Goal: Book appointment/travel/reservation

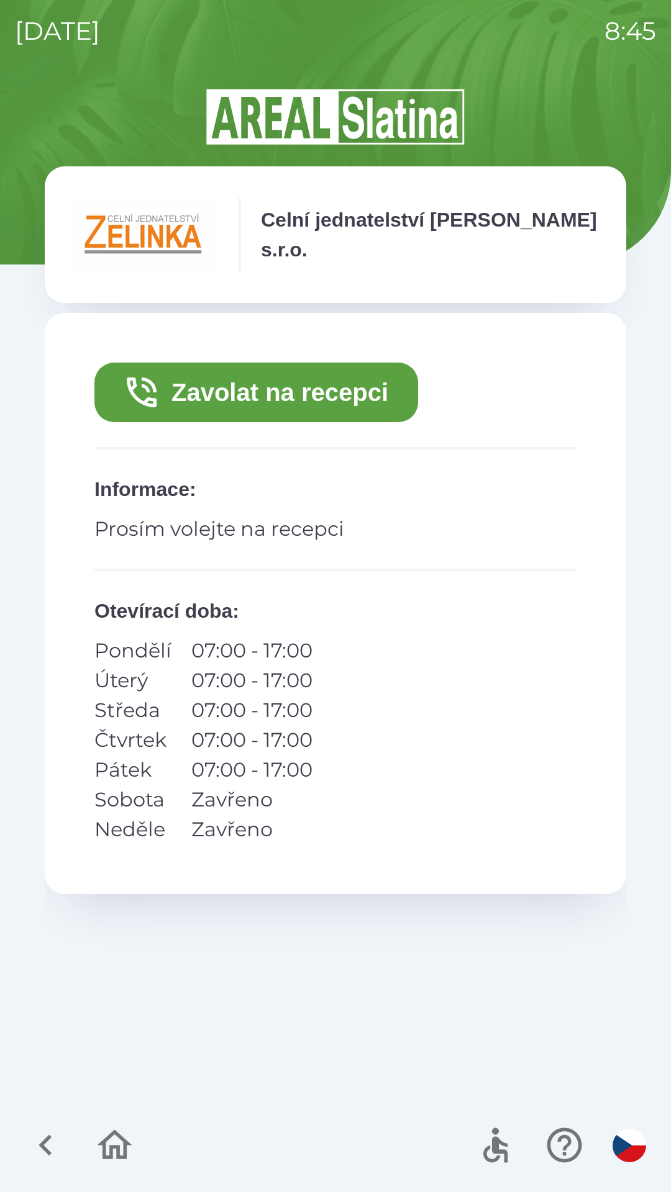
click at [290, 388] on button "Zavolat na recepci" at bounding box center [256, 393] width 324 height 60
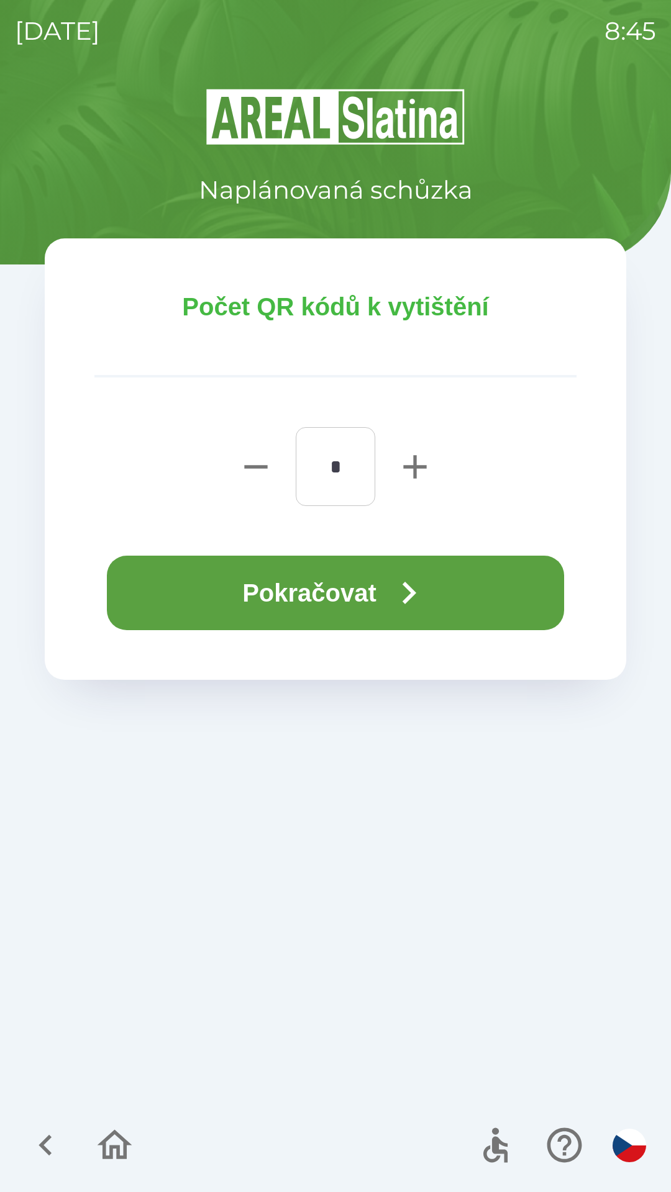
click at [341, 584] on button "Pokračovat" at bounding box center [335, 593] width 457 height 75
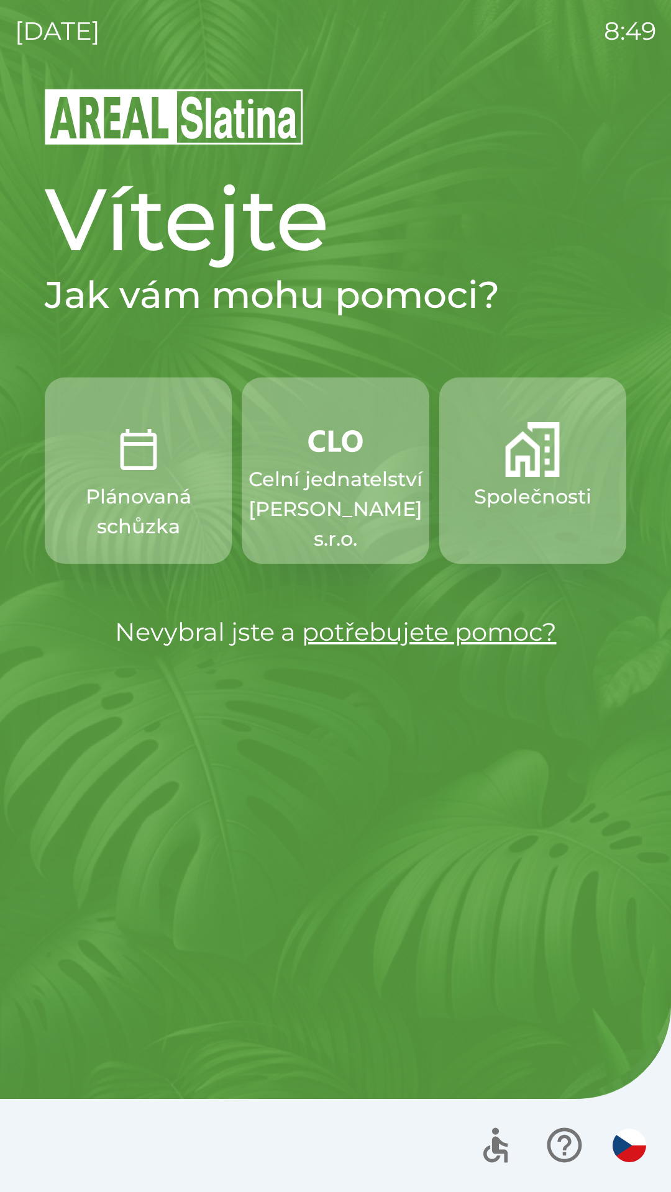
click at [540, 469] on img "button" at bounding box center [532, 449] width 55 height 55
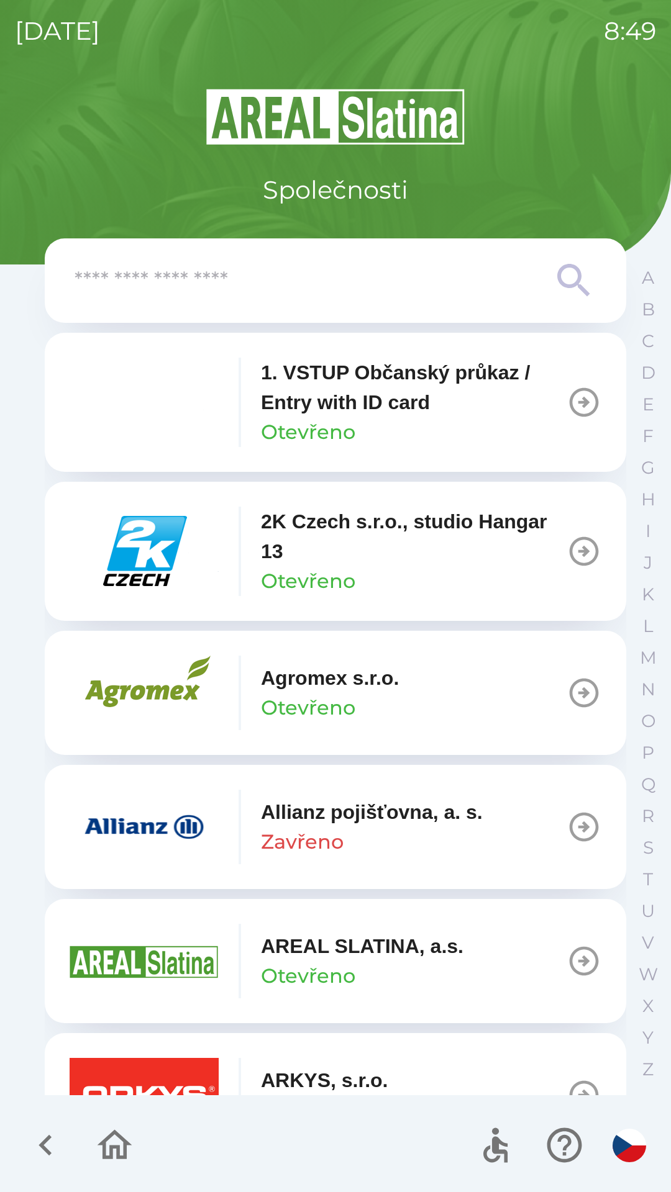
click at [274, 279] on input "text" at bounding box center [311, 281] width 472 height 34
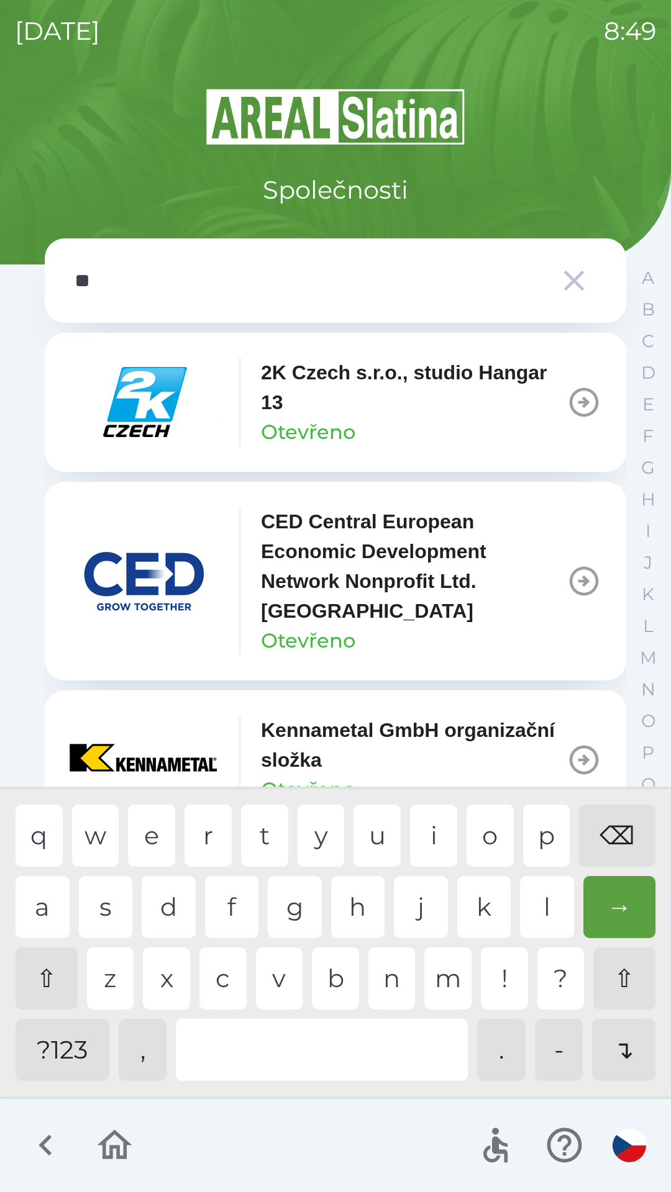
click at [35, 902] on div "a" at bounding box center [43, 907] width 54 height 62
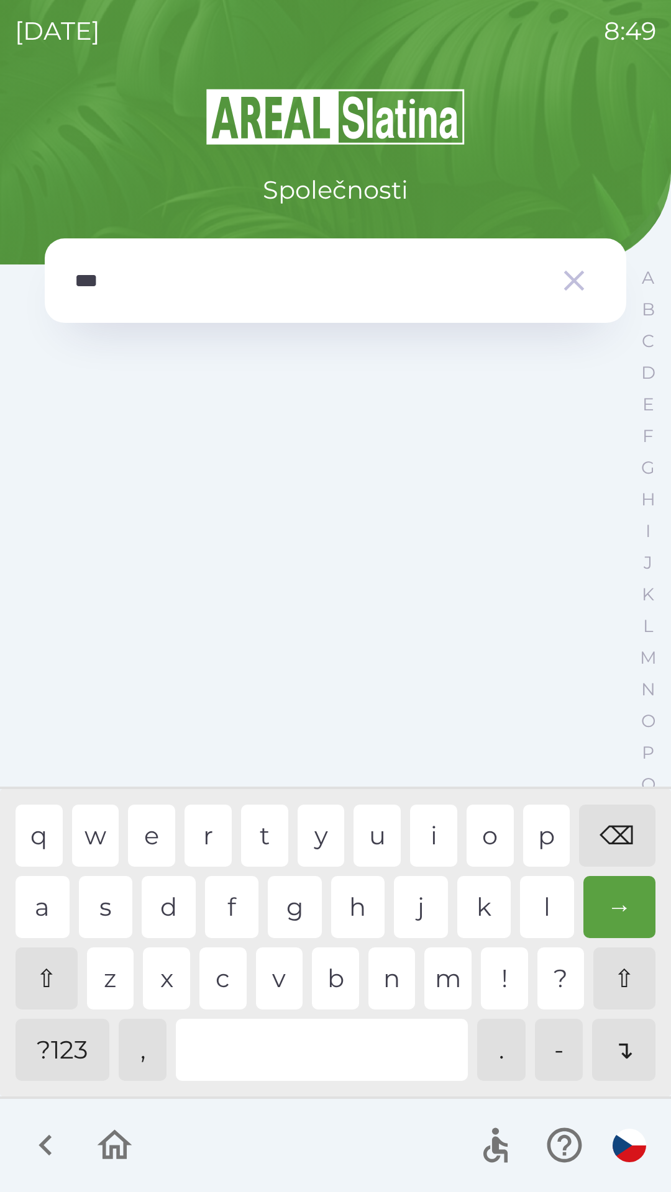
click at [111, 910] on div "s" at bounding box center [106, 907] width 54 height 62
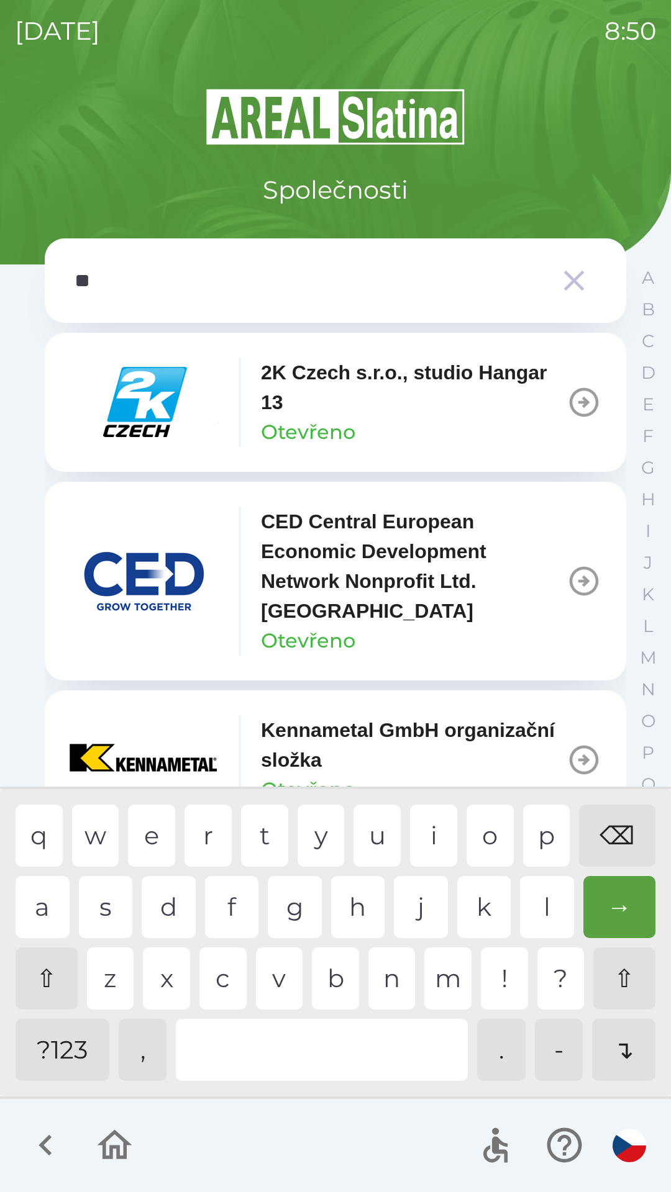
click at [613, 832] on div "⌫" at bounding box center [617, 836] width 76 height 62
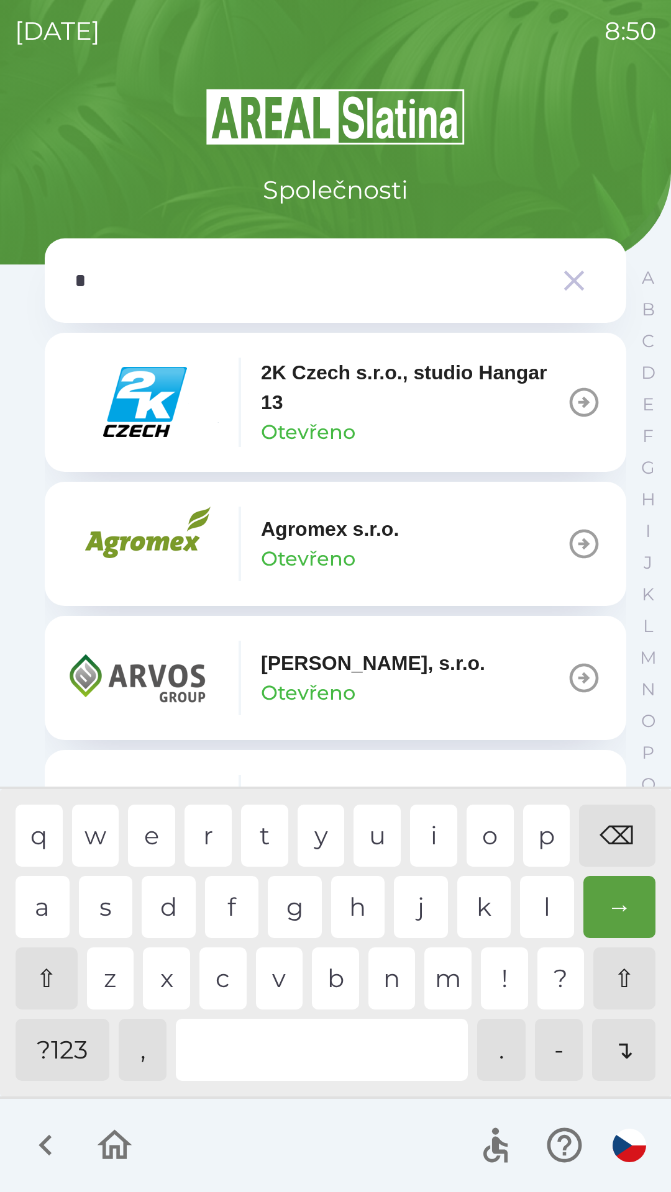
type input "**"
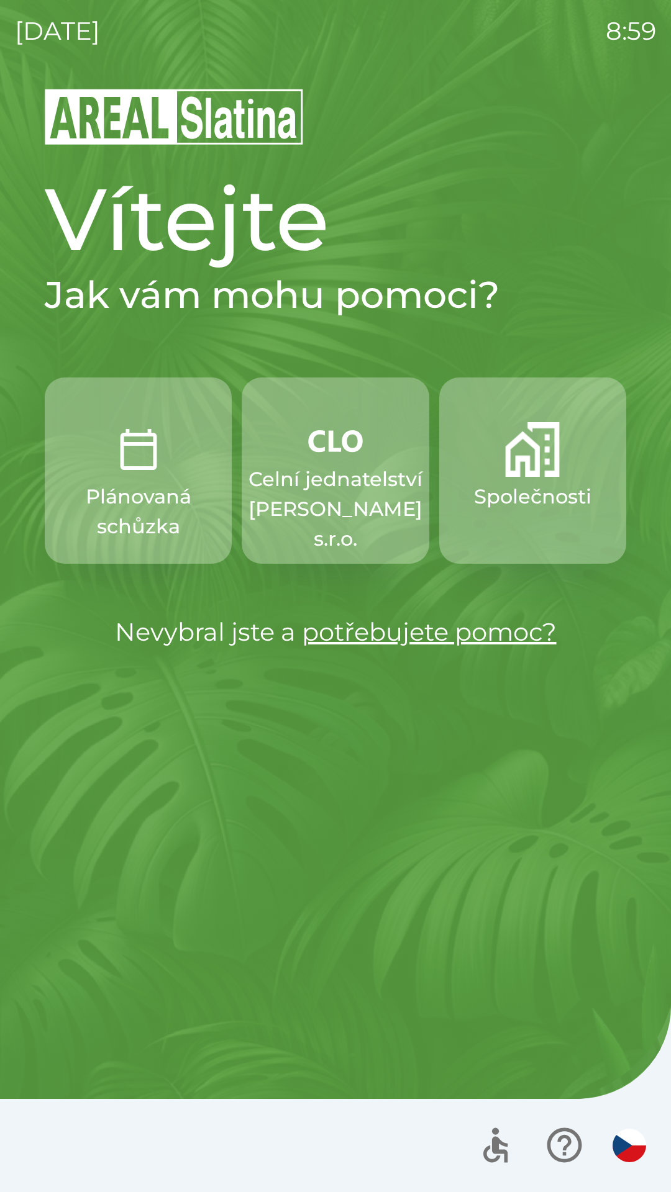
click at [525, 468] on img "button" at bounding box center [532, 449] width 55 height 55
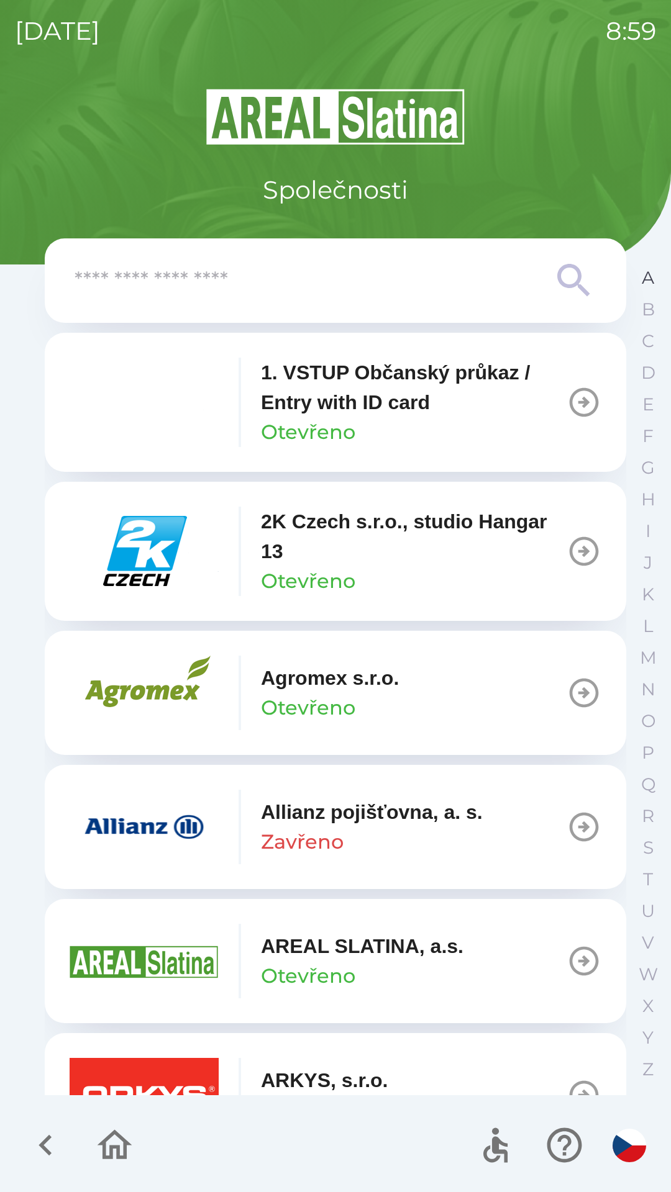
click at [646, 278] on p "A" at bounding box center [647, 278] width 12 height 22
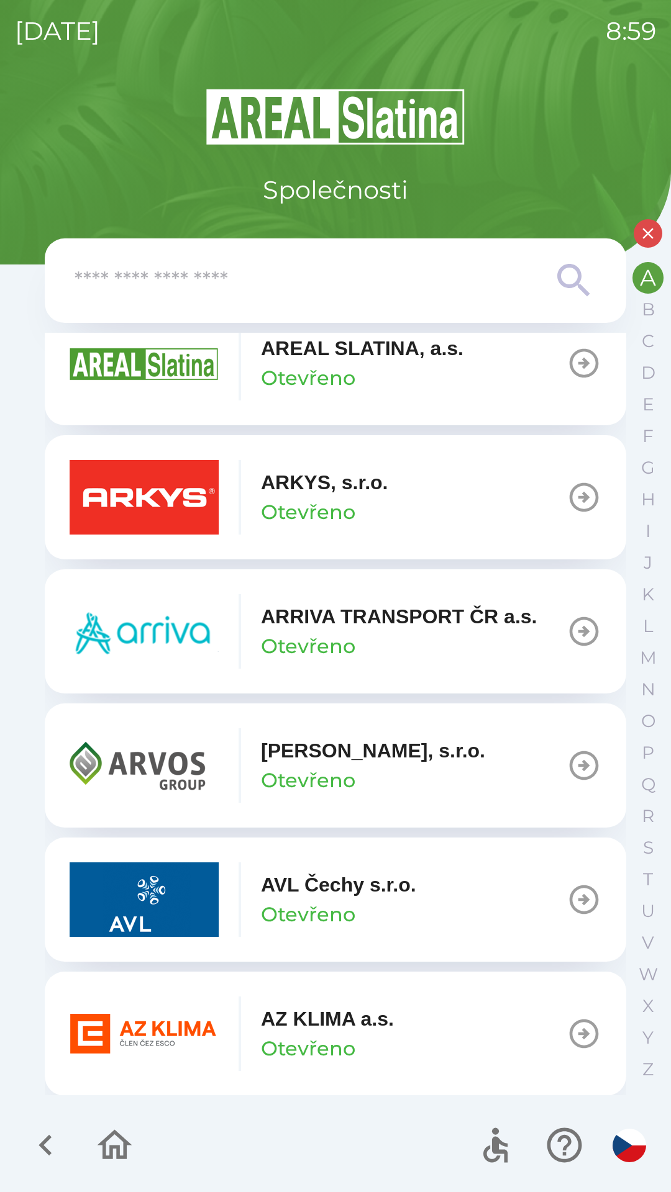
scroll to position [301, 0]
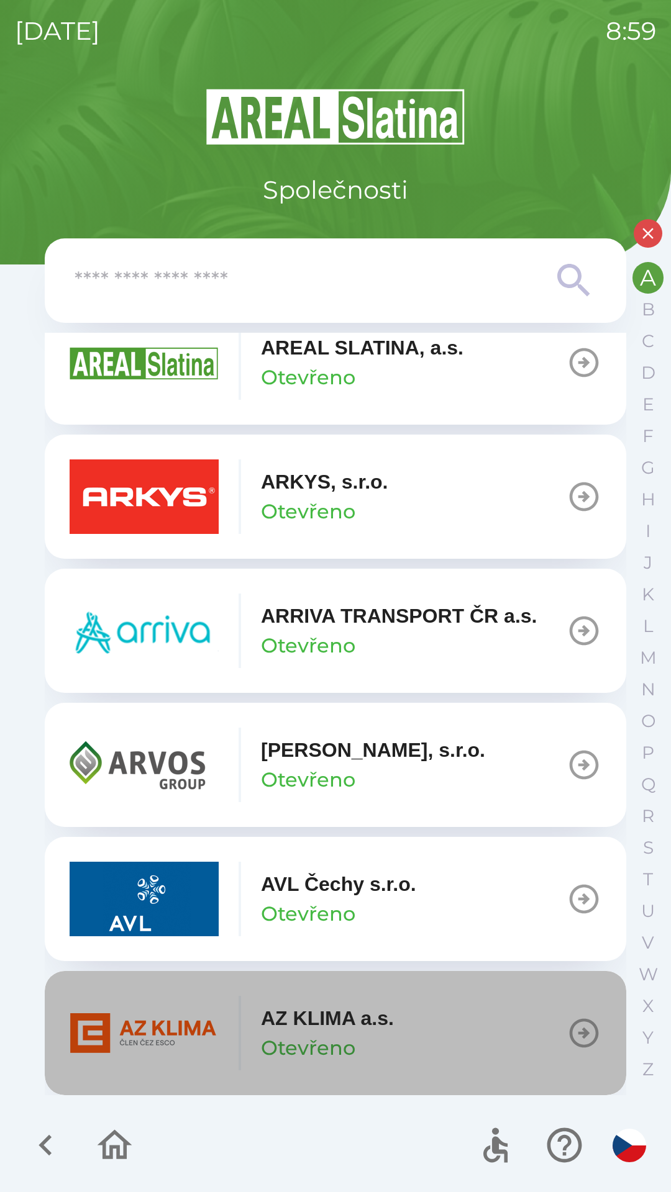
click at [568, 1036] on icon "button" at bounding box center [583, 1033] width 35 height 35
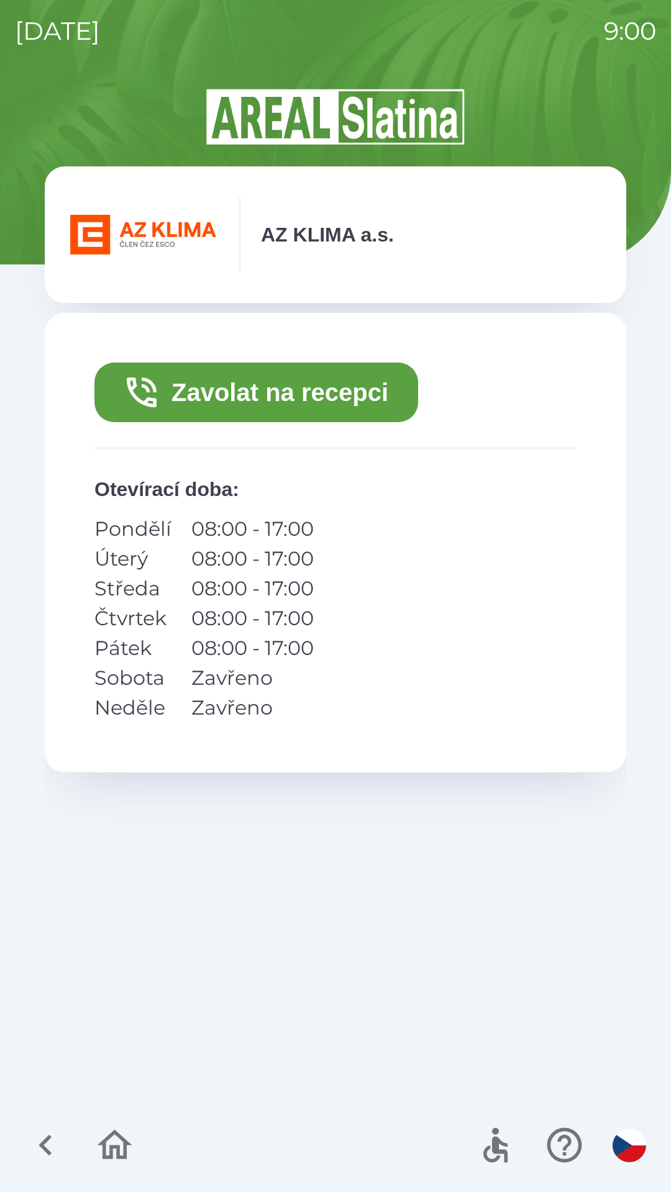
click at [38, 1143] on icon "button" at bounding box center [46, 1146] width 42 height 42
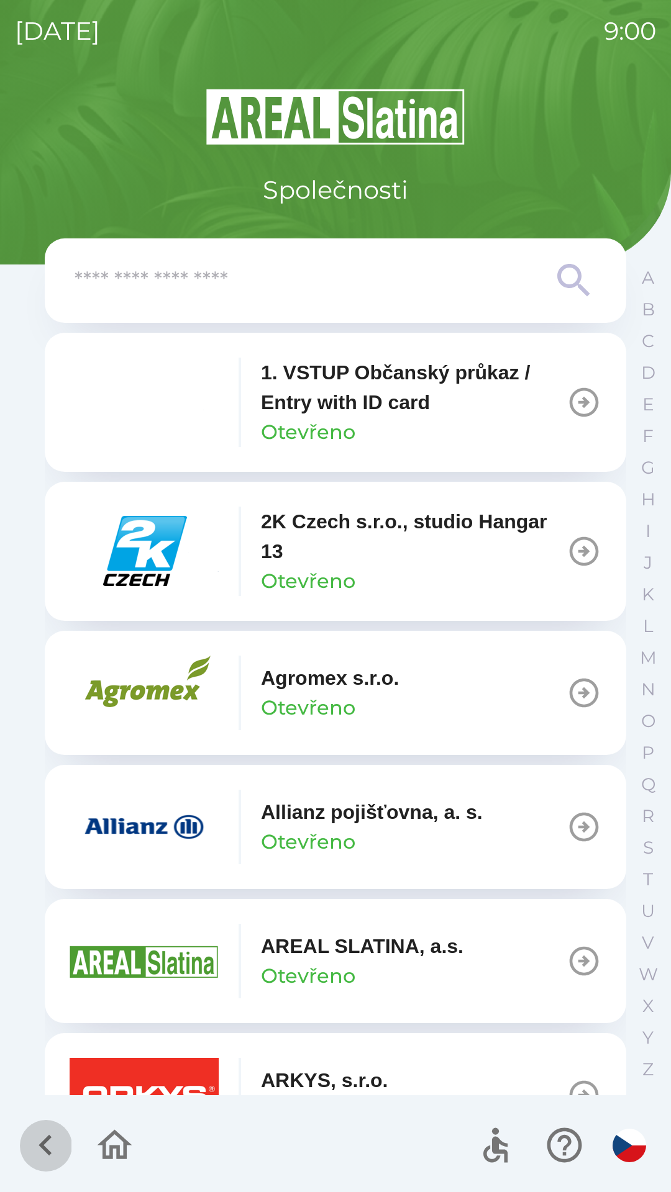
click at [45, 1136] on icon "button" at bounding box center [46, 1146] width 42 height 42
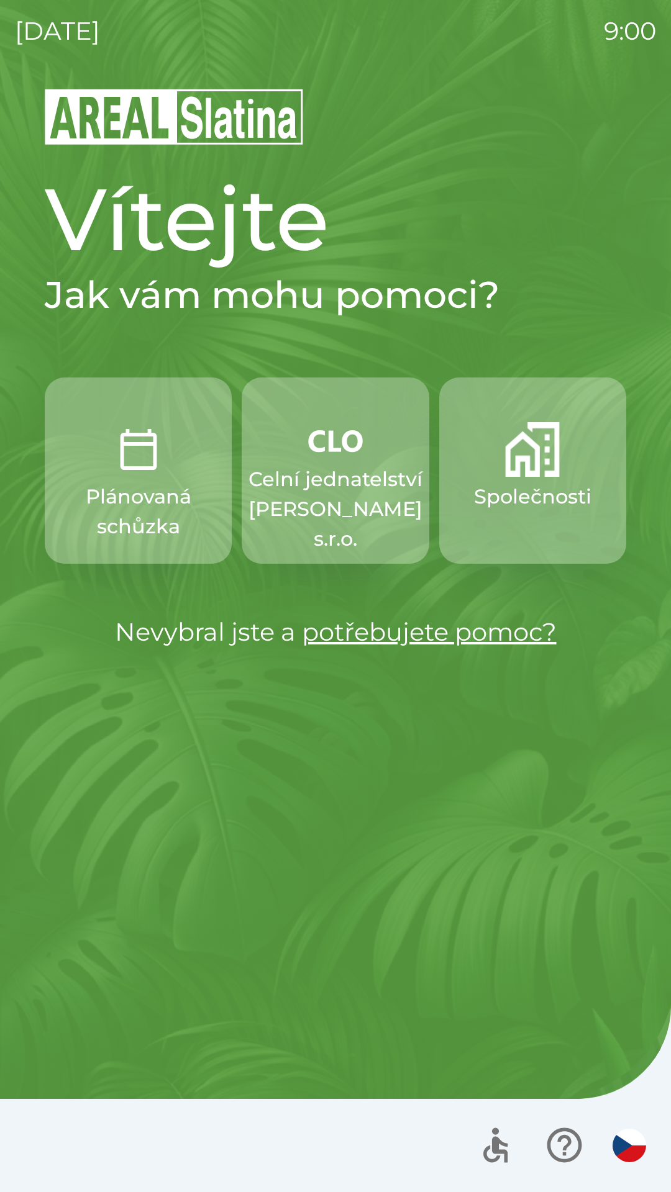
click at [148, 484] on p "Plánovaná schůzka" at bounding box center [138, 512] width 127 height 60
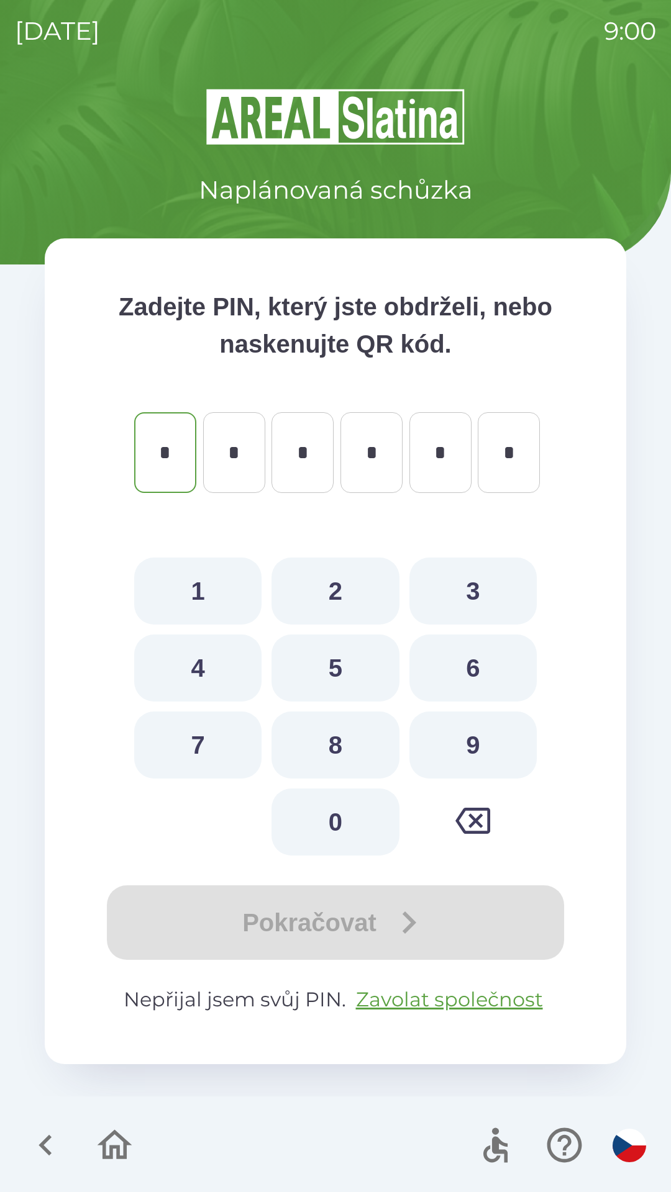
click at [37, 1141] on icon "button" at bounding box center [46, 1146] width 42 height 42
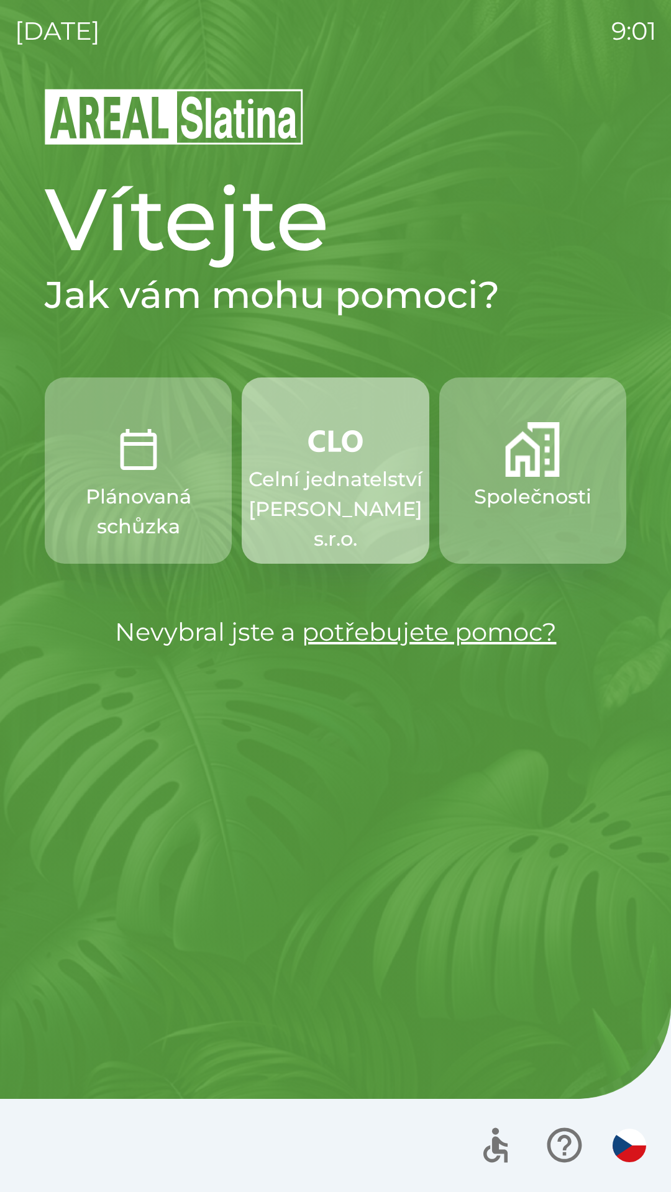
click at [356, 460] on button "Celní jednatelství [PERSON_NAME] s.r.o." at bounding box center [335, 471] width 187 height 186
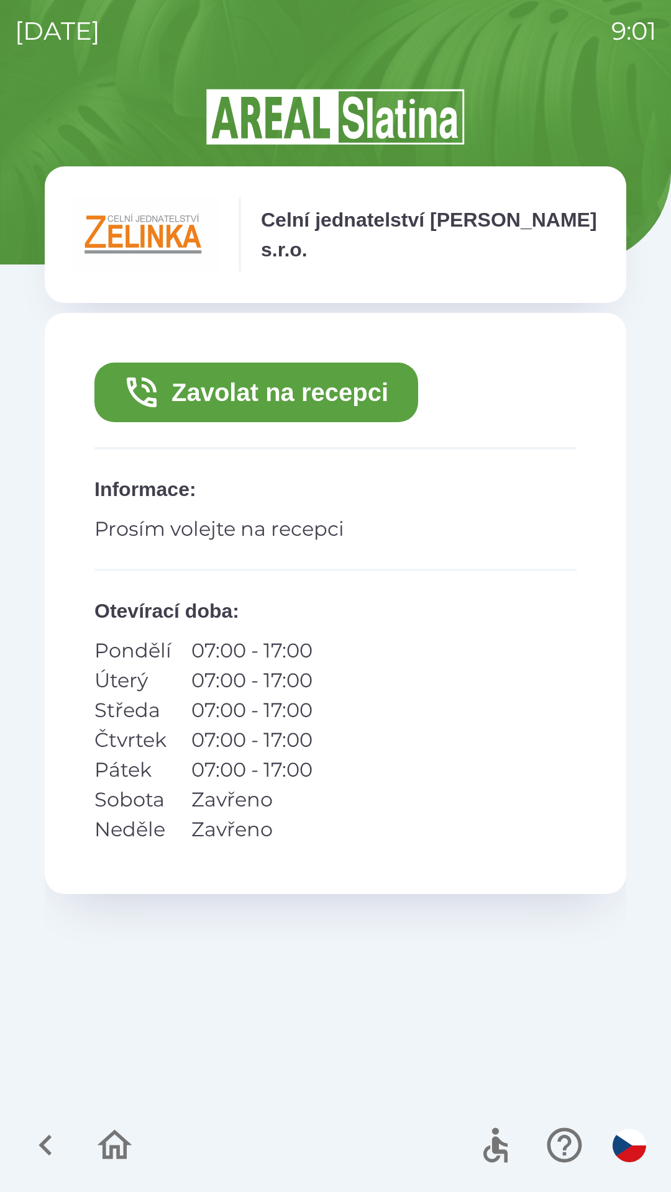
click at [289, 394] on button "Zavolat na recepci" at bounding box center [256, 393] width 324 height 60
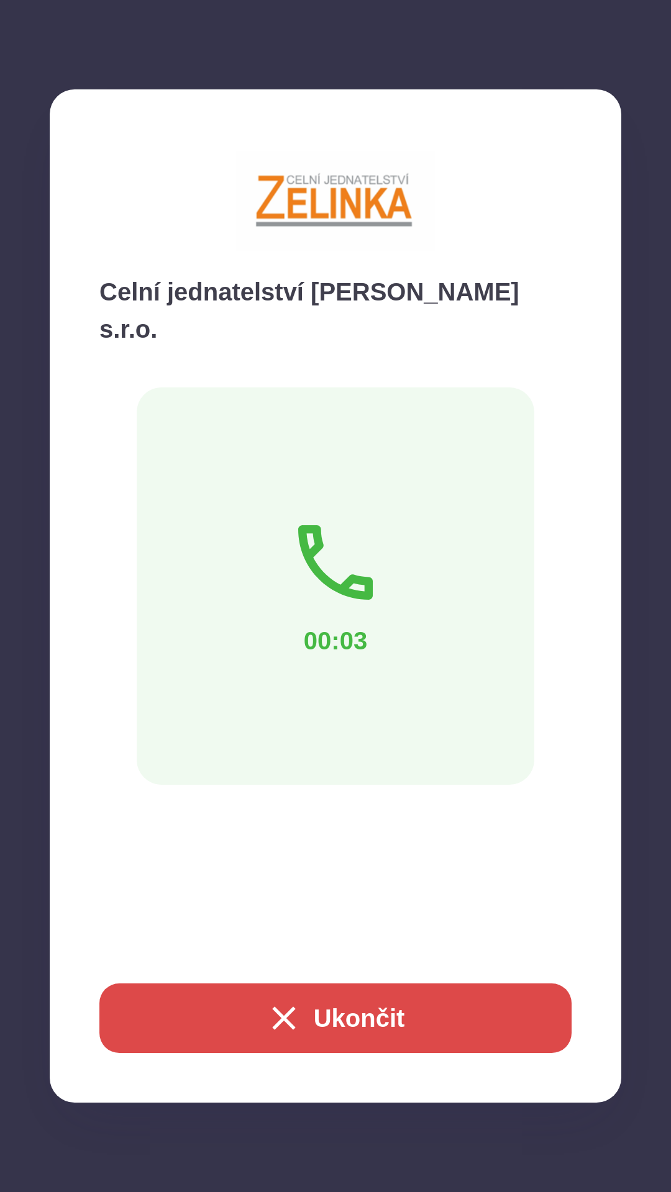
click at [274, 535] on div "00:03" at bounding box center [335, 585] width 397 height 397
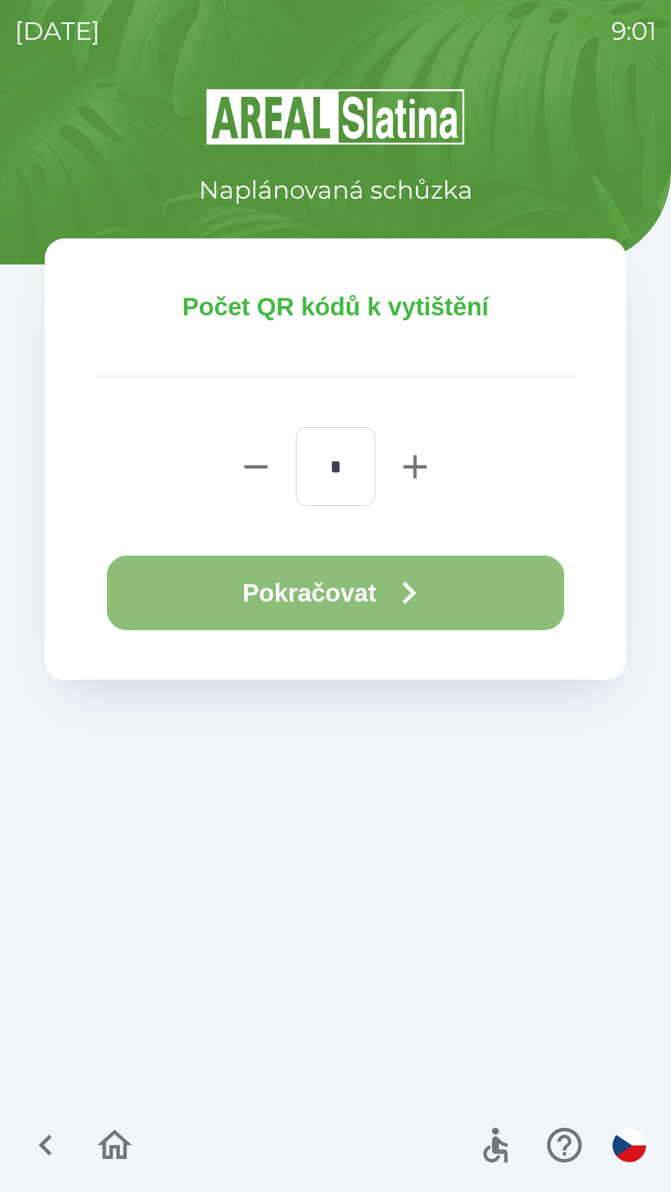
click at [354, 592] on button "Pokračovat" at bounding box center [335, 593] width 457 height 75
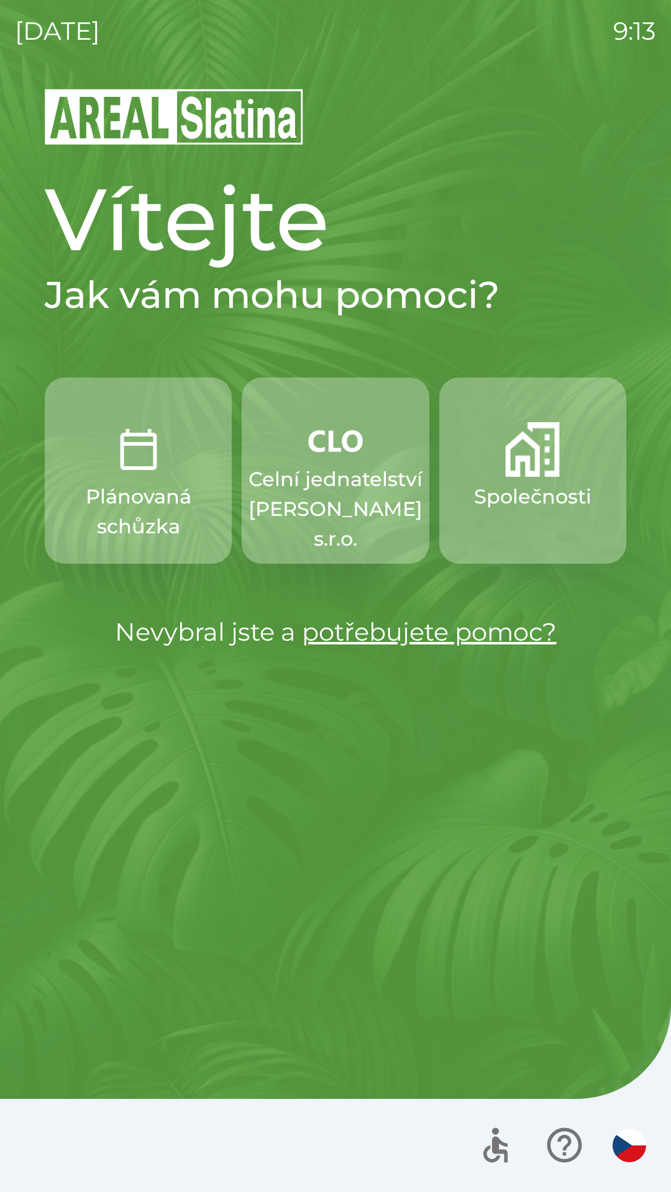
click at [166, 481] on button "Plánovaná schůzka" at bounding box center [138, 471] width 187 height 186
click at [334, 489] on p "Celní jednatelství [PERSON_NAME] s.r.o." at bounding box center [335, 508] width 174 height 89
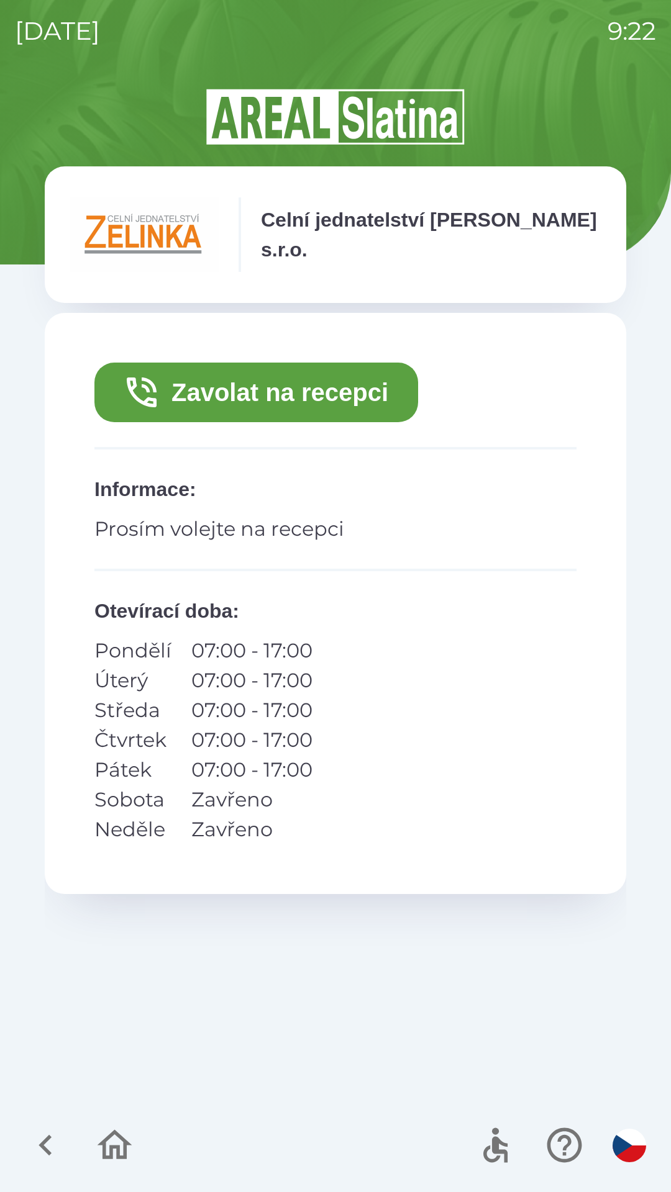
click at [328, 392] on button "Zavolat na recepci" at bounding box center [256, 393] width 324 height 60
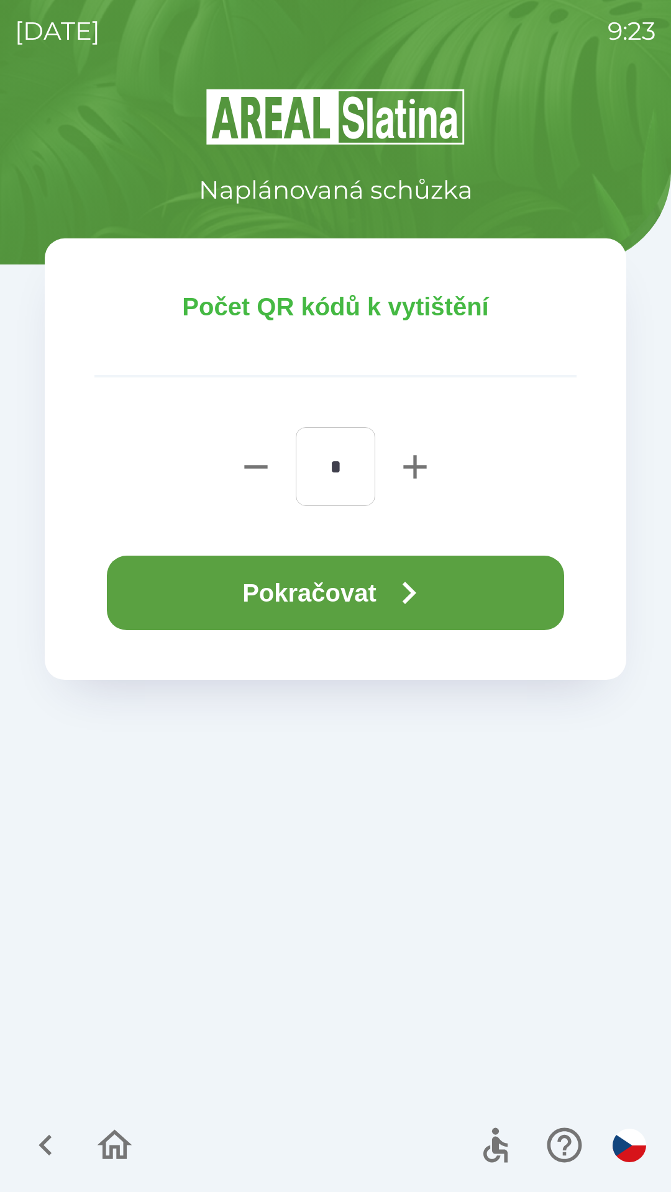
click at [374, 571] on button "Pokračovat" at bounding box center [335, 593] width 457 height 75
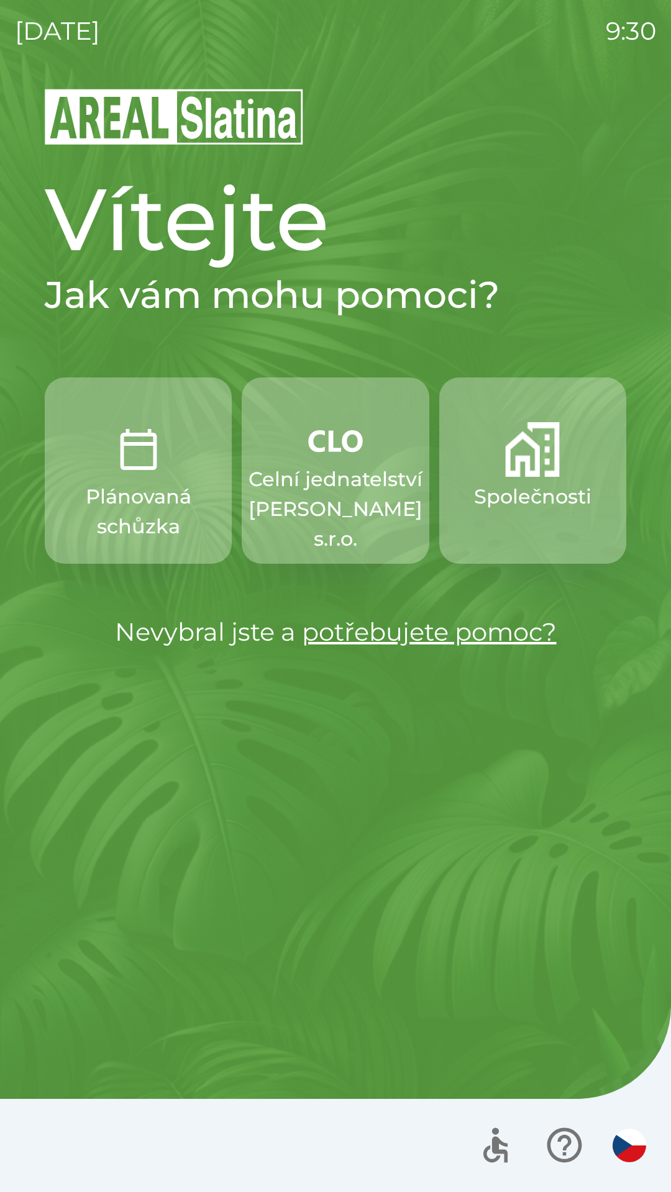
click at [514, 543] on button "Společnosti" at bounding box center [532, 471] width 187 height 186
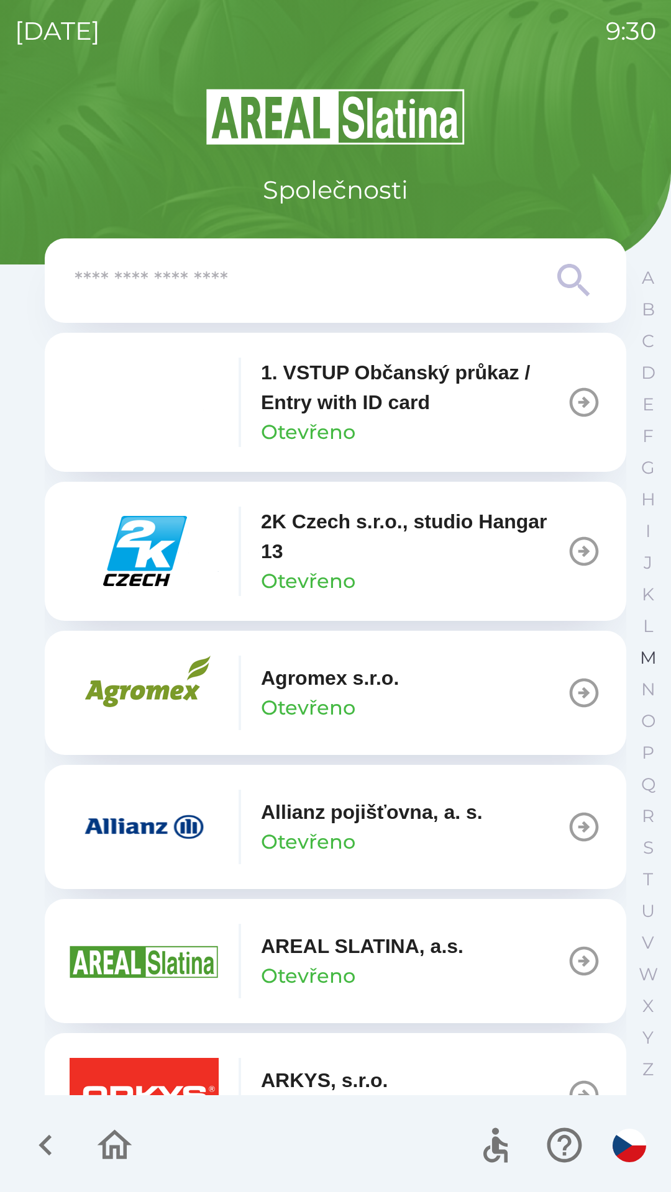
click at [642, 654] on p "M" at bounding box center [648, 658] width 17 height 22
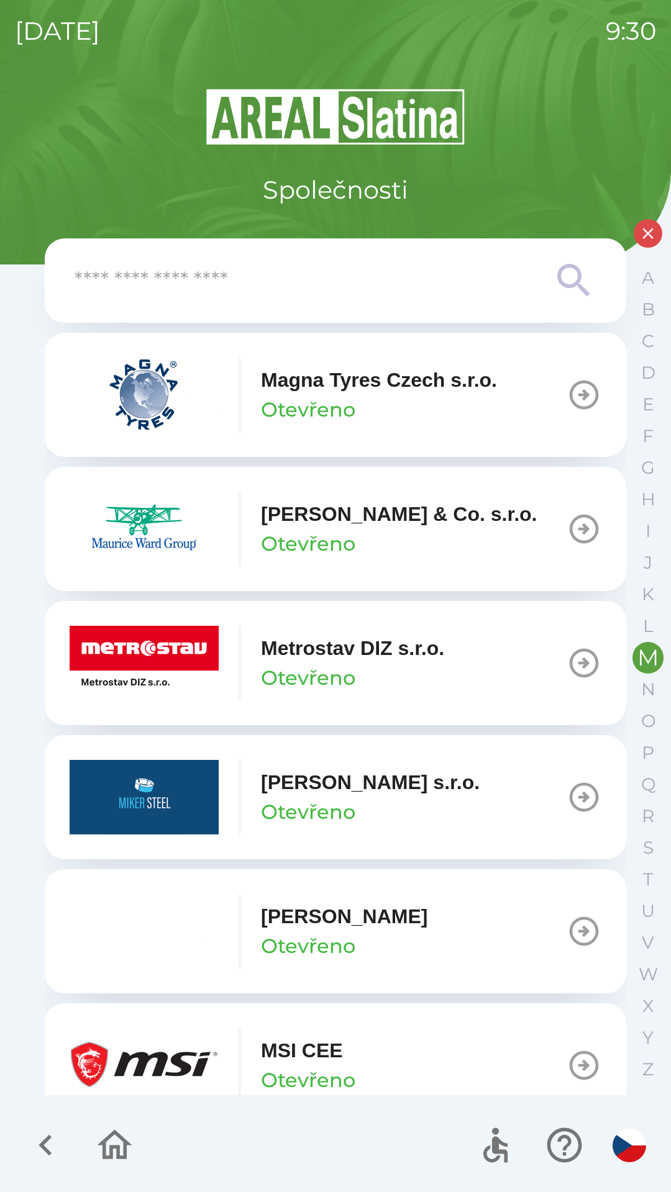
click at [349, 656] on p "Metrostav DIZ s.r.o." at bounding box center [352, 648] width 183 height 30
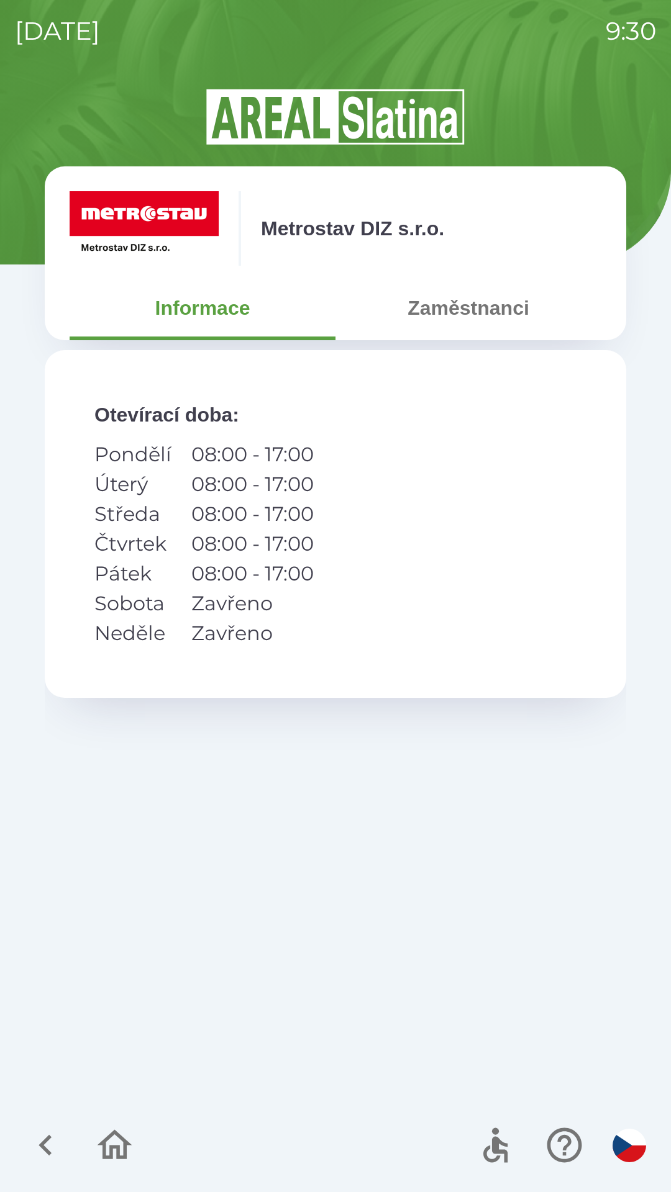
click at [472, 317] on button "Zaměstnanci" at bounding box center [468, 308] width 266 height 45
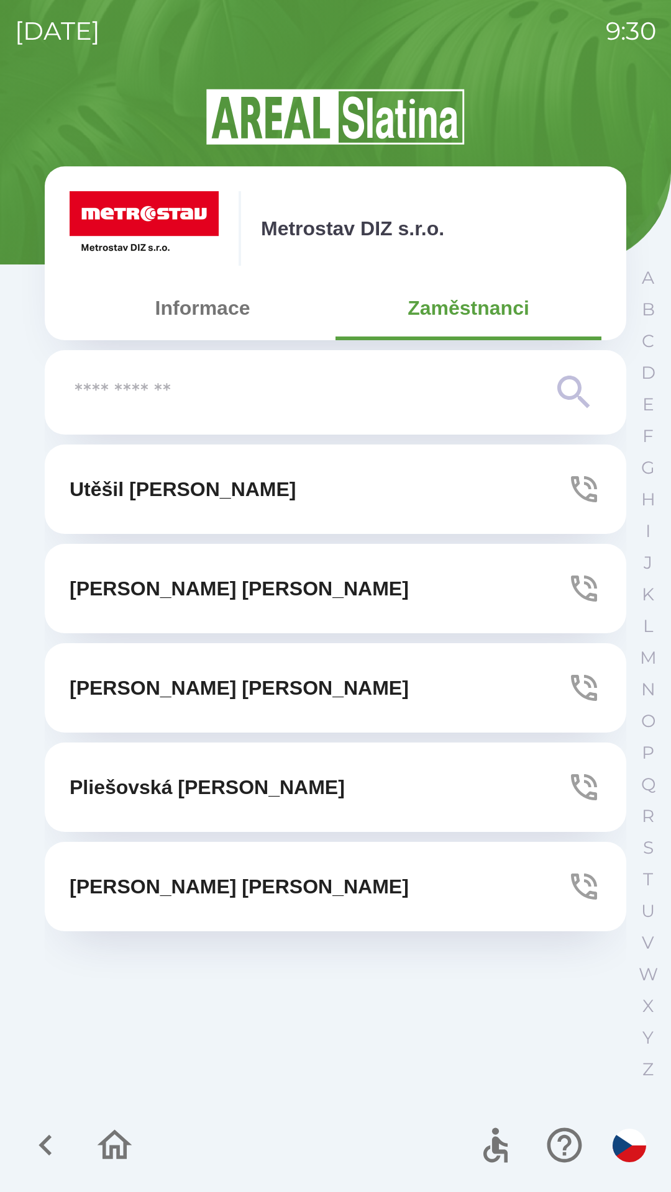
click at [225, 787] on p "[PERSON_NAME]" at bounding box center [207, 787] width 275 height 30
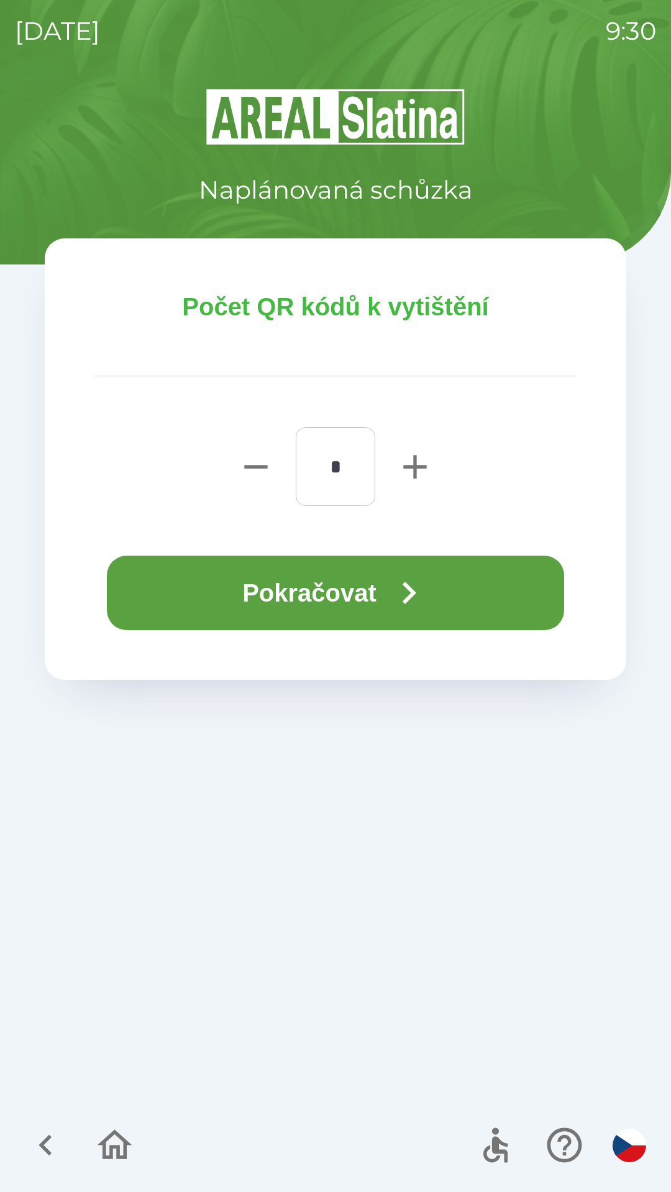
click at [400, 599] on icon "button" at bounding box center [408, 593] width 45 height 45
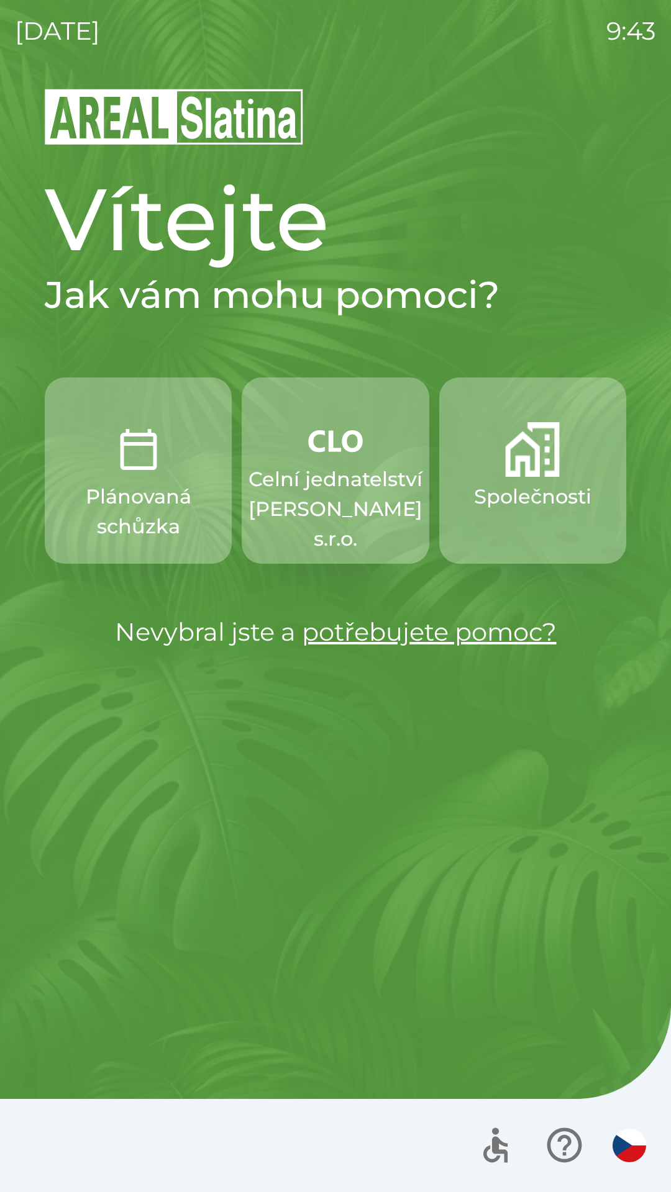
click at [134, 463] on img "button" at bounding box center [138, 449] width 55 height 55
click at [527, 514] on button "Společnosti" at bounding box center [532, 471] width 187 height 186
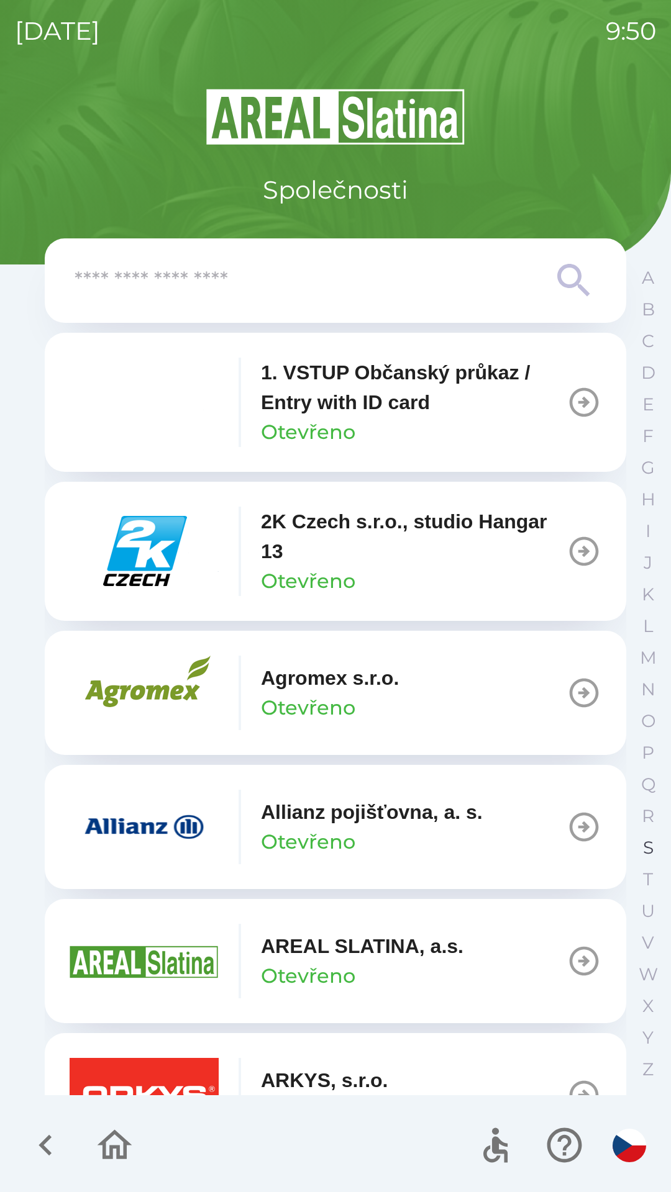
click at [641, 838] on button "S" at bounding box center [647, 848] width 31 height 32
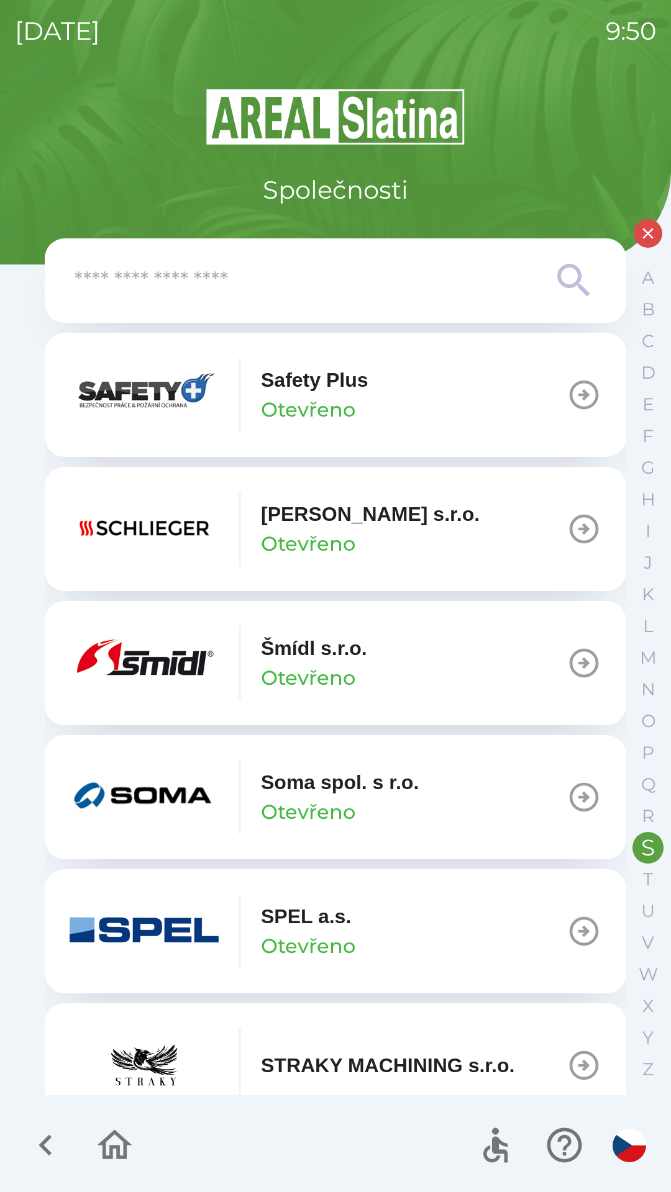
click at [517, 666] on button "[PERSON_NAME] [PERSON_NAME]" at bounding box center [335, 663] width 581 height 124
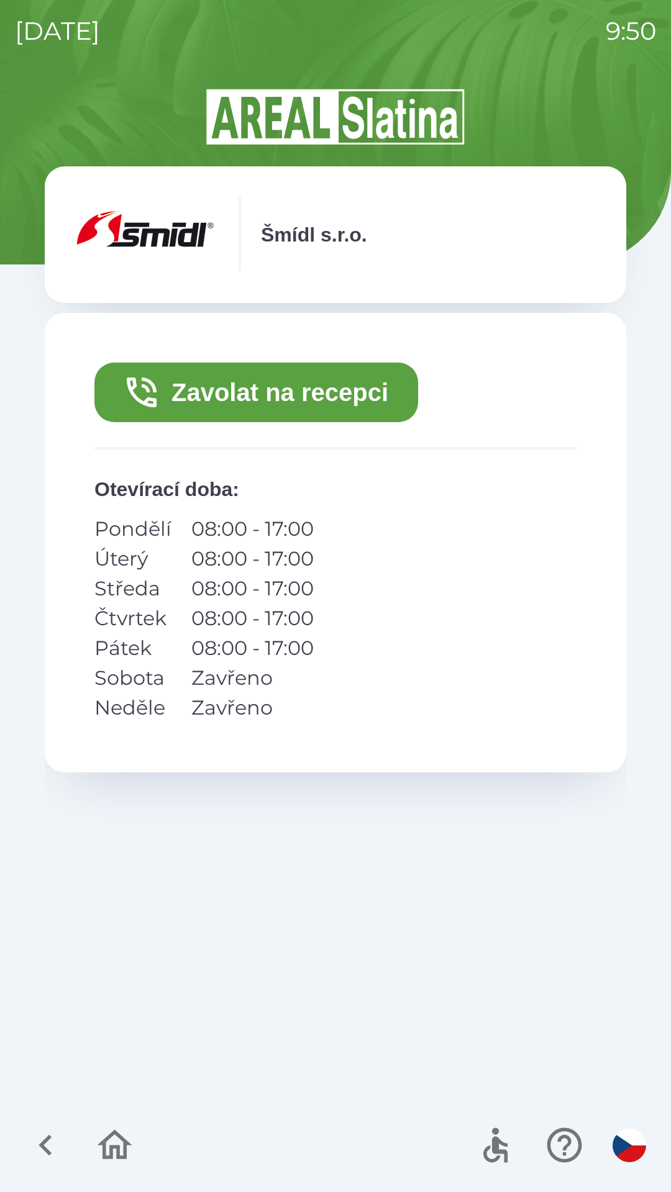
click at [263, 393] on button "Zavolat na recepci" at bounding box center [256, 393] width 324 height 60
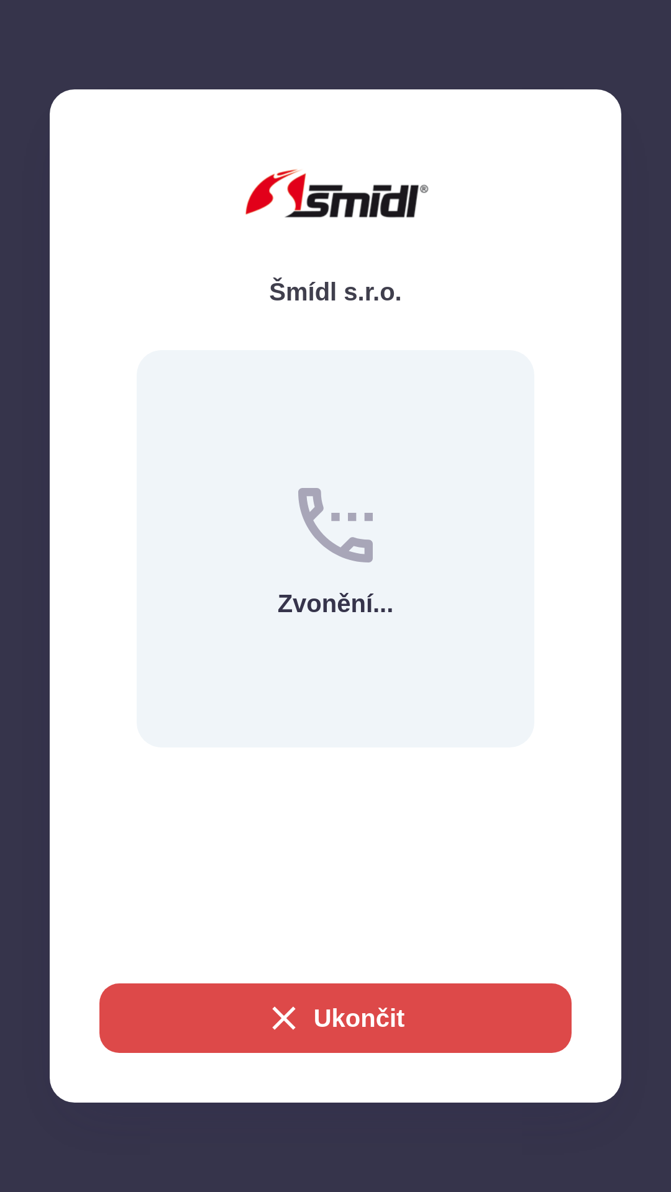
click at [341, 1023] on button "Ukončit" at bounding box center [335, 1019] width 472 height 70
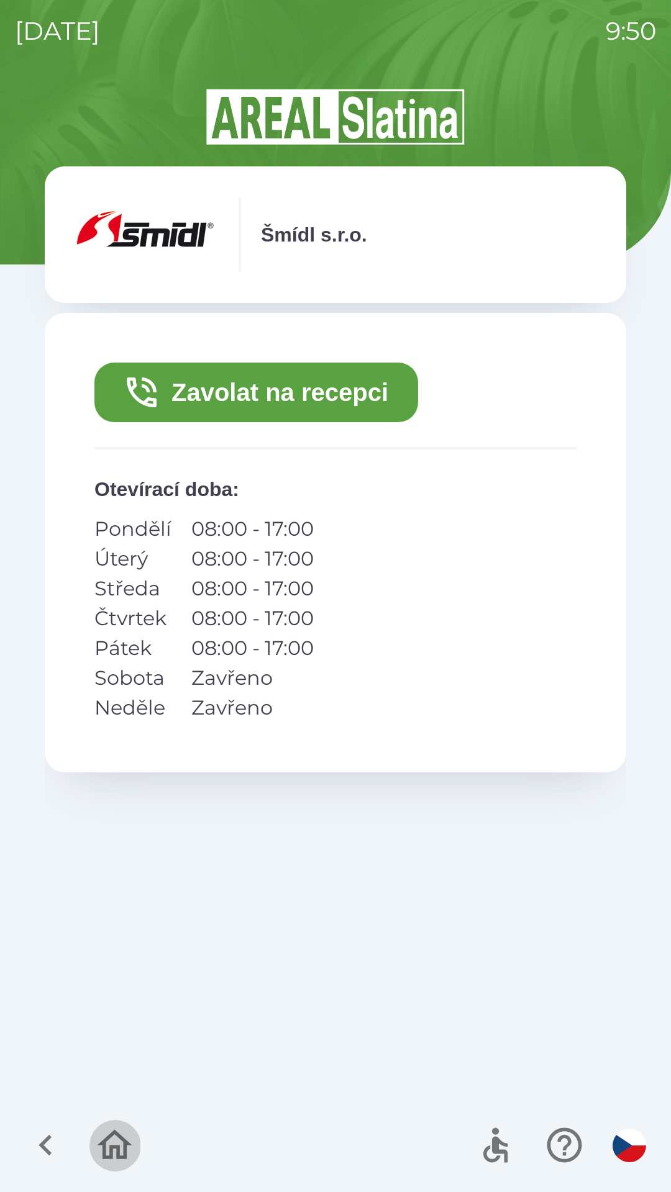
click at [99, 1151] on icon "button" at bounding box center [115, 1146] width 42 height 42
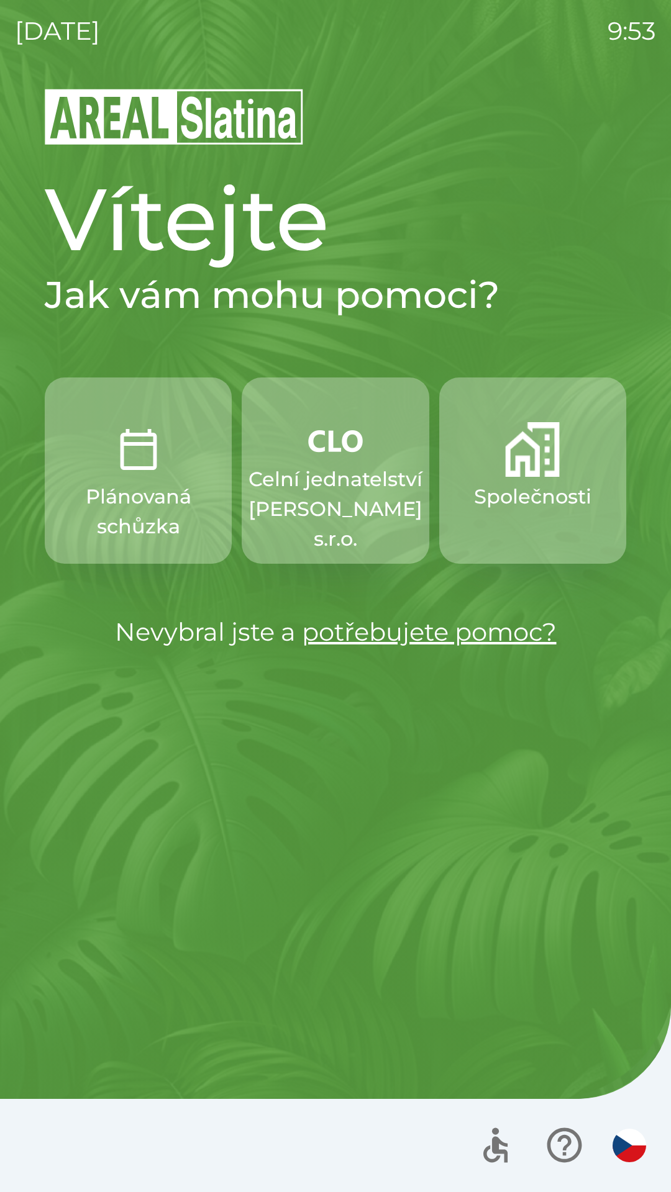
click at [316, 460] on button "Celní jednatelství [PERSON_NAME] s.r.o." at bounding box center [335, 471] width 187 height 186
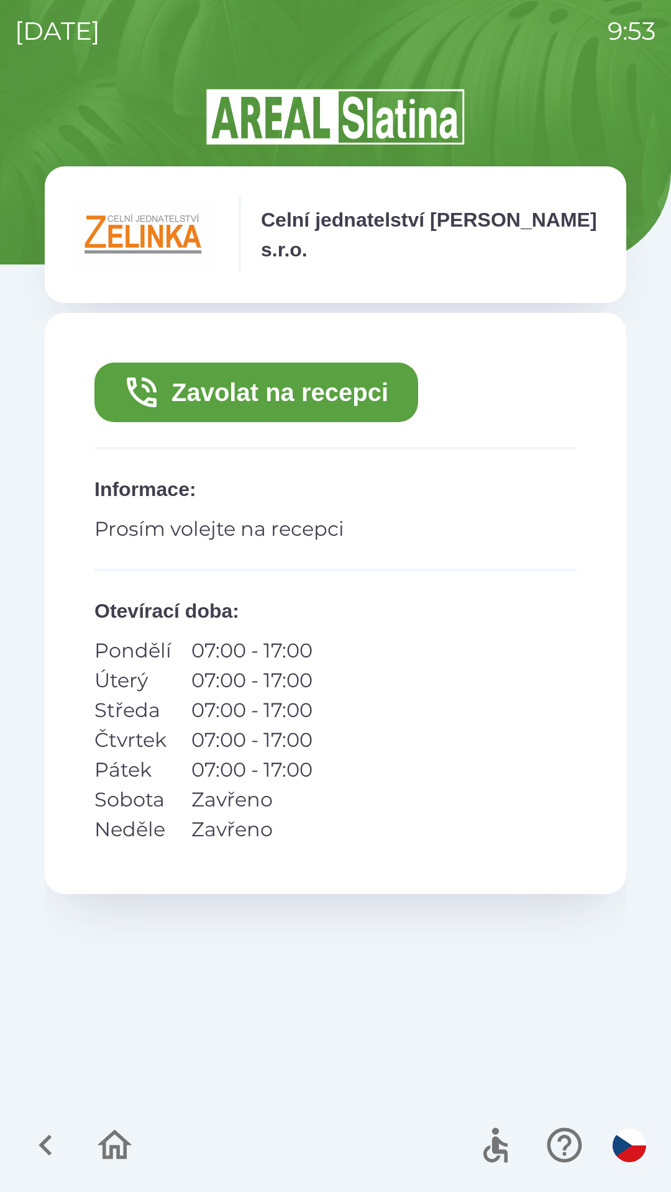
click at [260, 381] on button "Zavolat na recepci" at bounding box center [256, 393] width 324 height 60
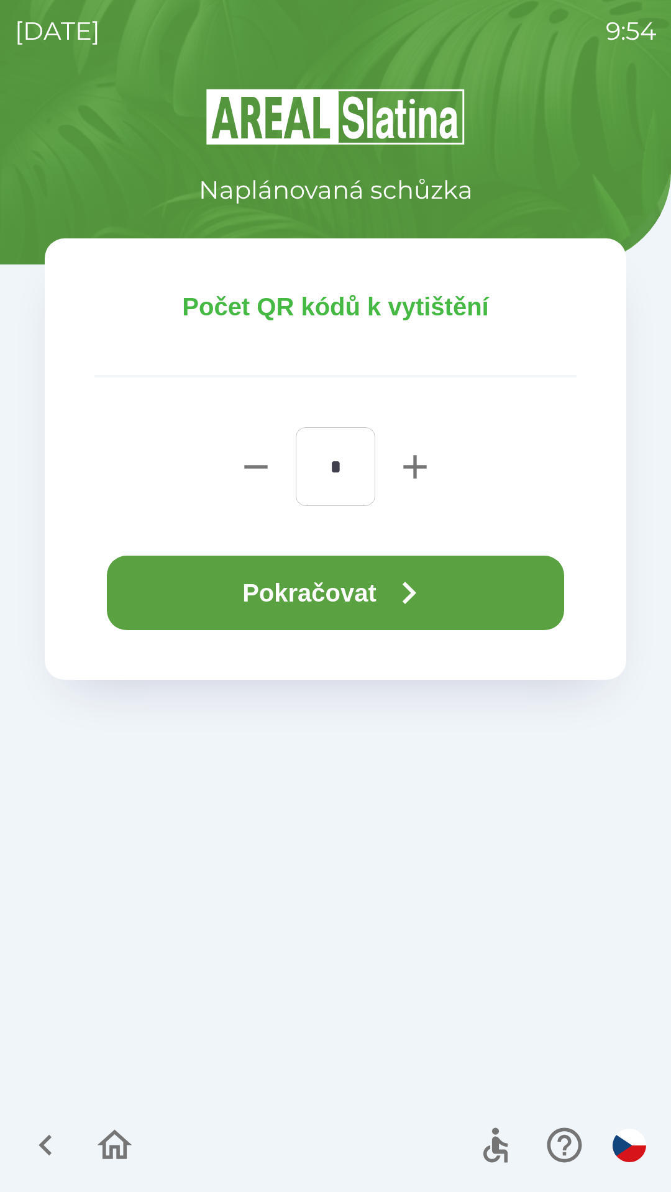
click at [291, 584] on button "Pokračovat" at bounding box center [335, 593] width 457 height 75
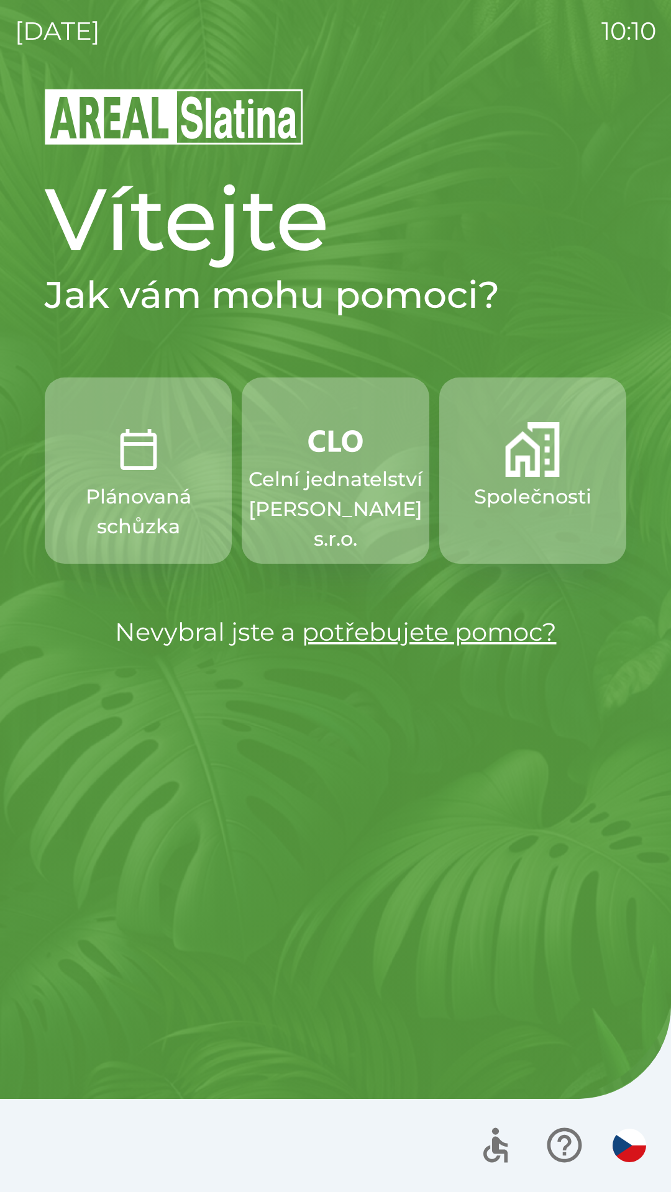
click at [532, 481] on button "Společnosti" at bounding box center [532, 471] width 187 height 186
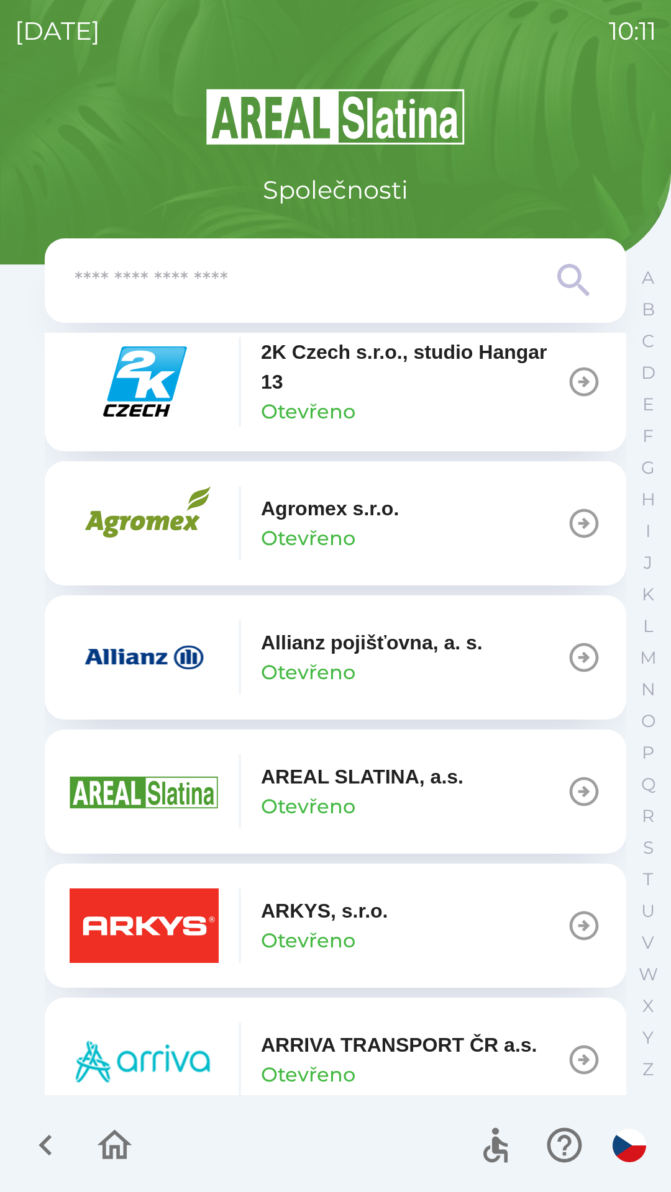
scroll to position [173, 0]
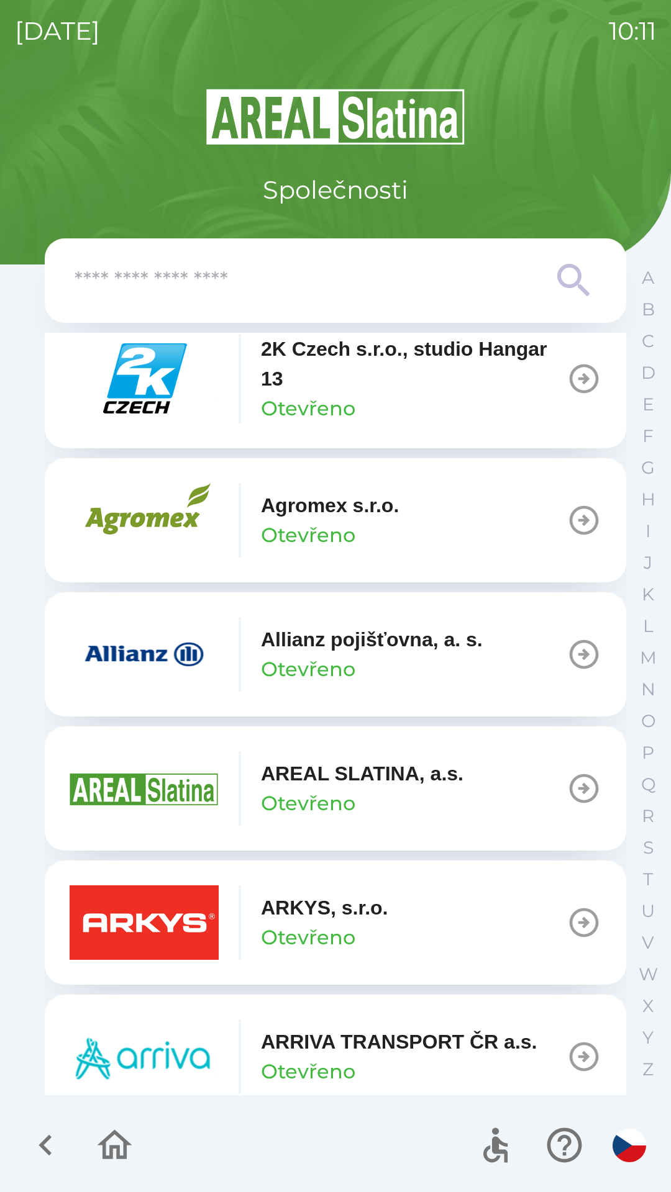
click at [299, 277] on input "text" at bounding box center [311, 281] width 472 height 34
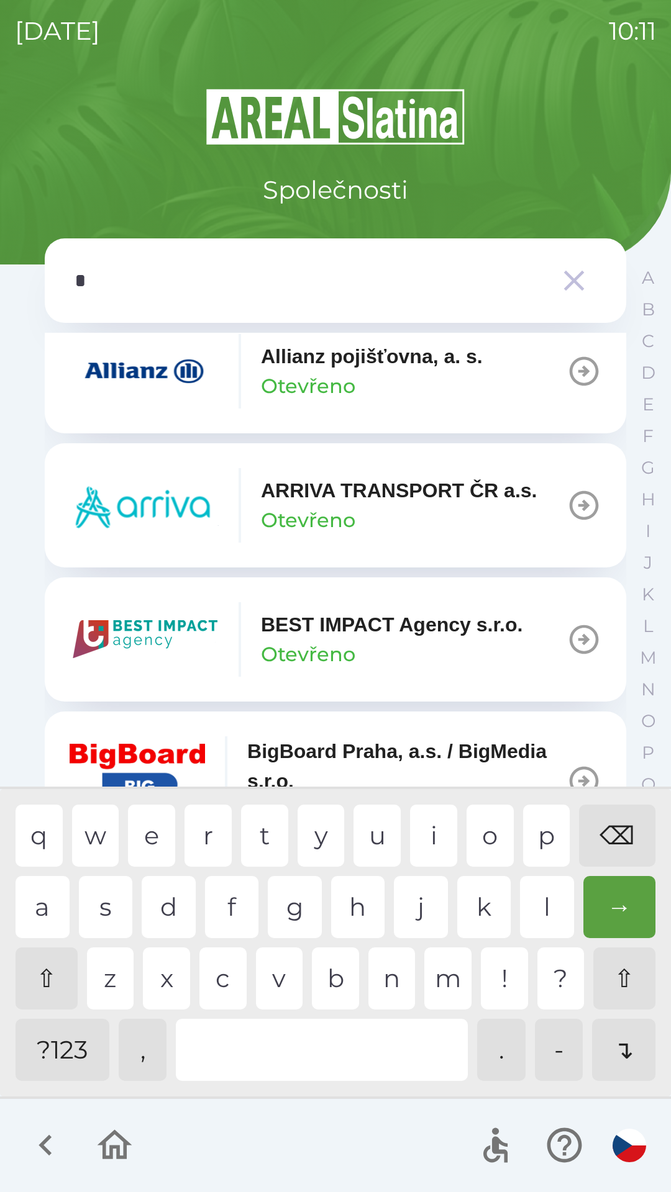
type input "**"
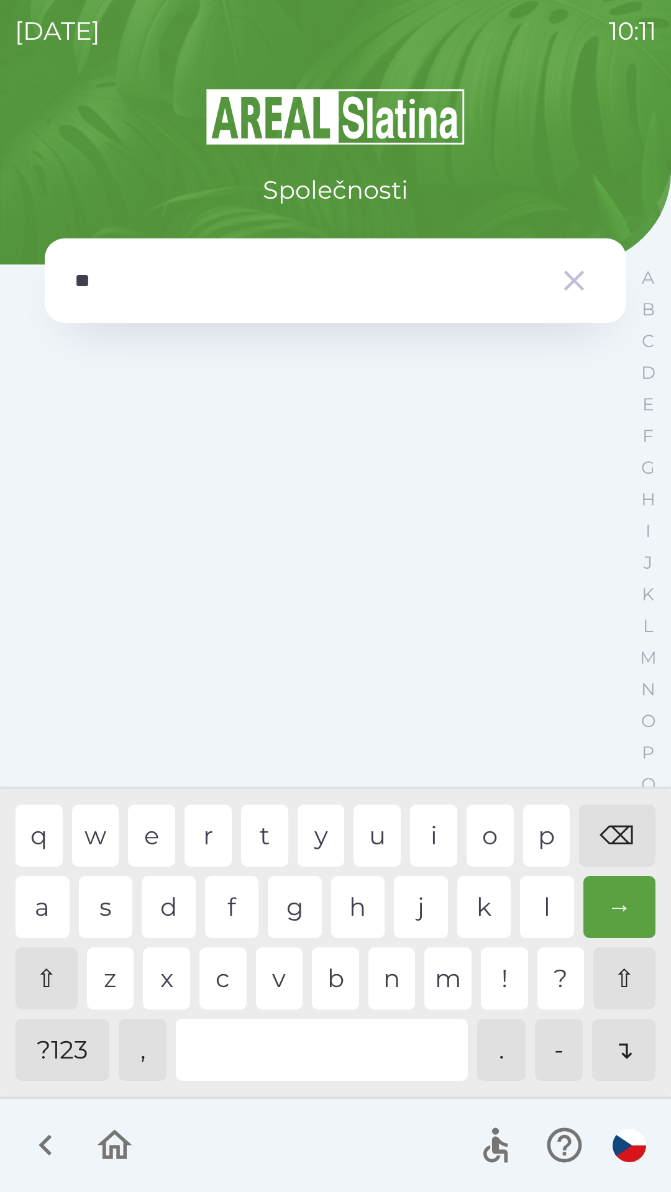
scroll to position [0, 0]
click at [229, 902] on div "f" at bounding box center [232, 907] width 54 height 62
click at [568, 279] on icon "button" at bounding box center [573, 280] width 35 height 35
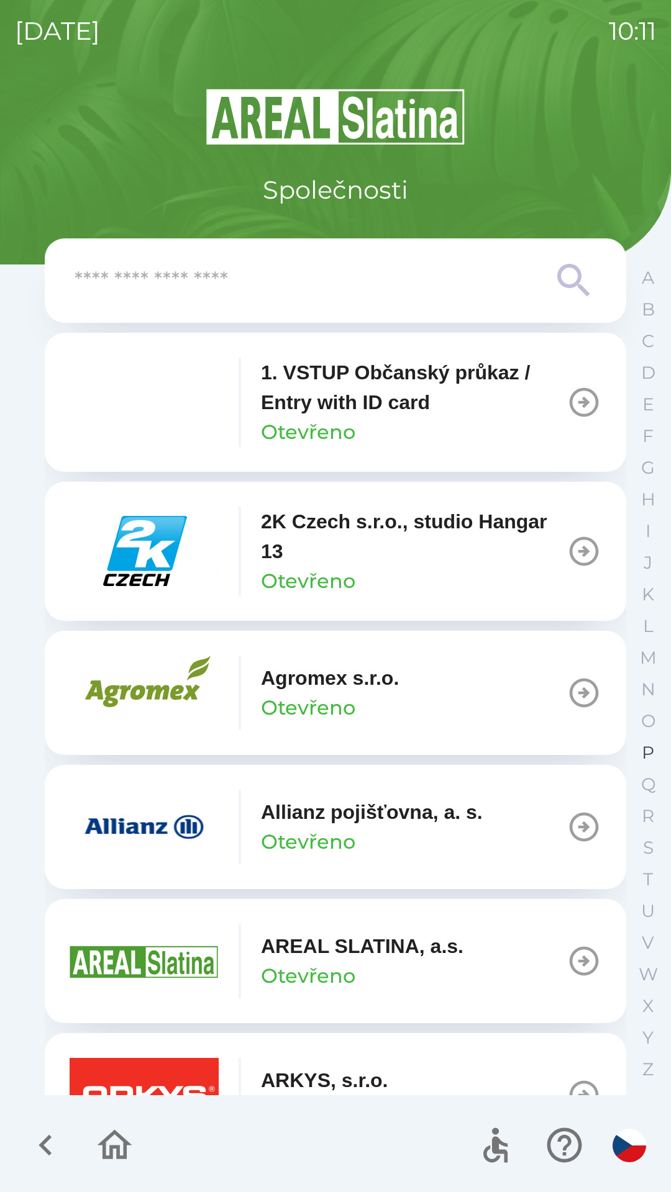
click at [645, 744] on p "P" at bounding box center [647, 753] width 12 height 22
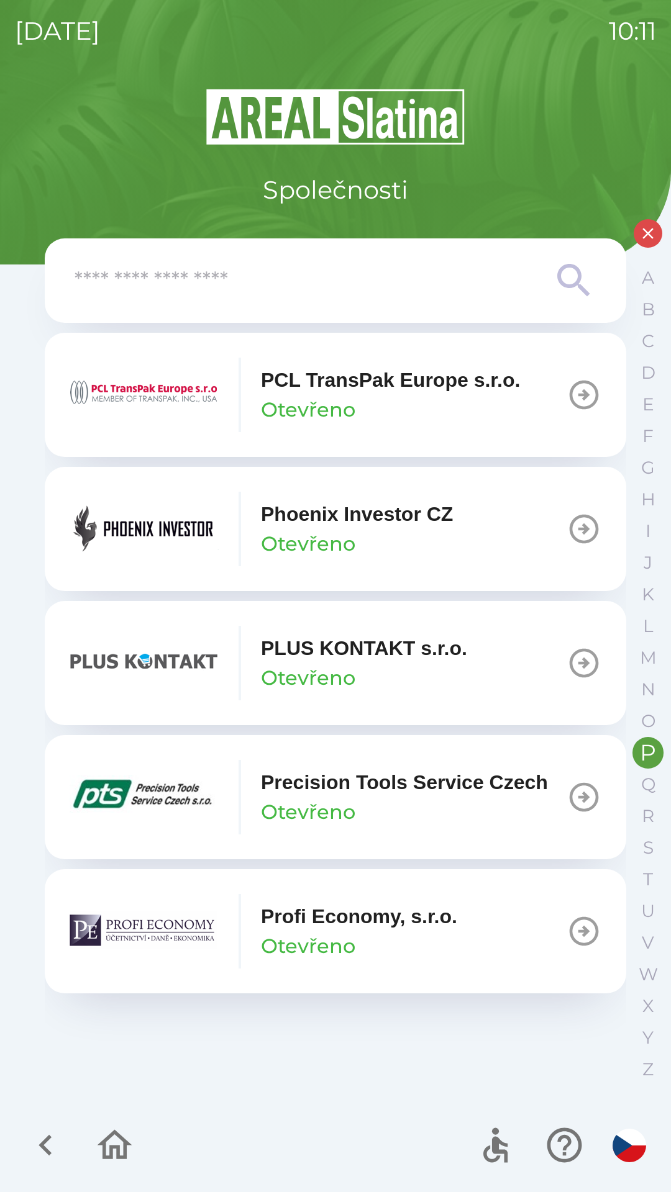
click at [350, 531] on p "Otevřeno" at bounding box center [308, 544] width 94 height 30
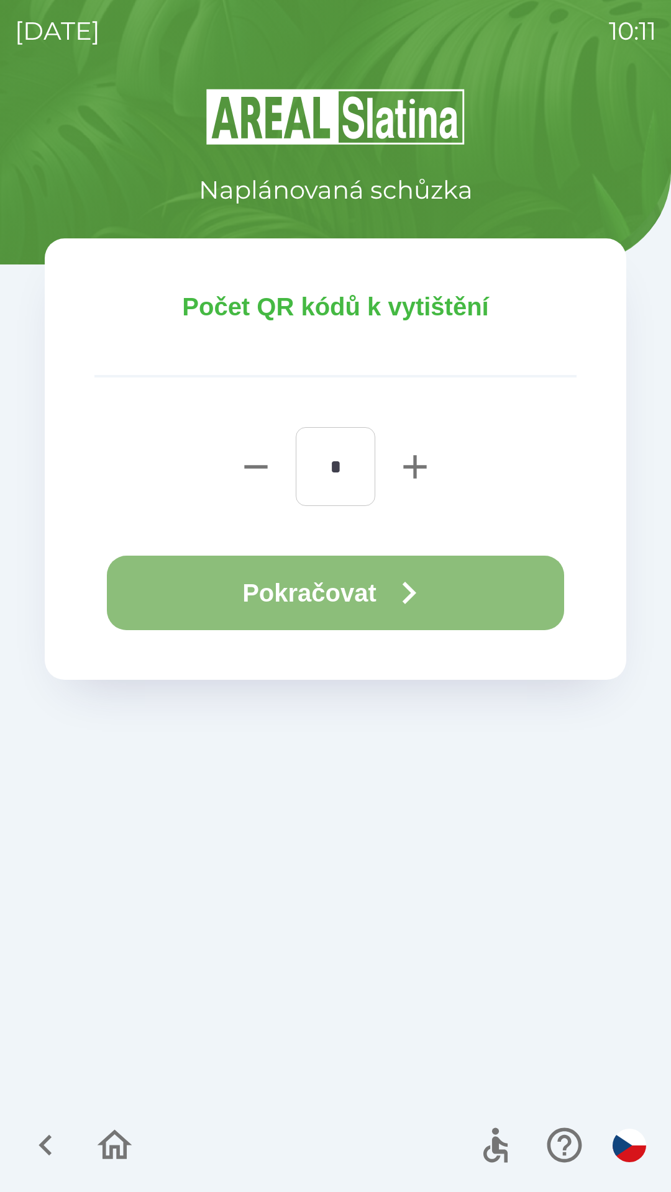
click at [424, 586] on icon "button" at bounding box center [408, 593] width 45 height 45
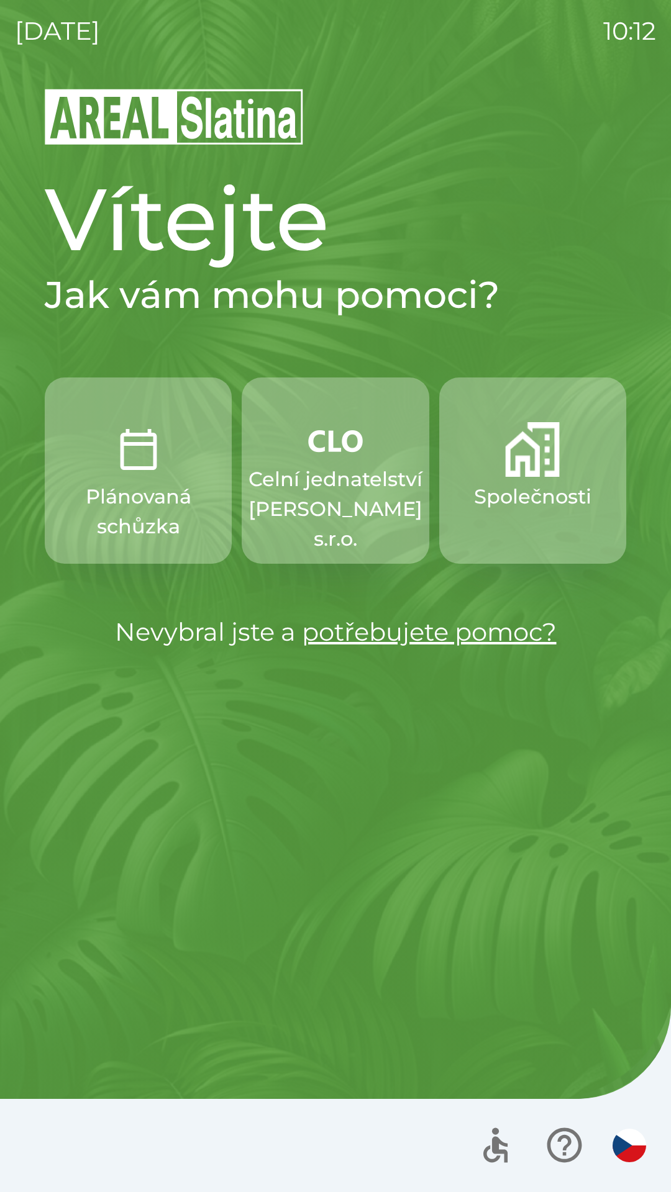
click at [326, 470] on p "Celní jednatelství [PERSON_NAME] s.r.o." at bounding box center [335, 508] width 174 height 89
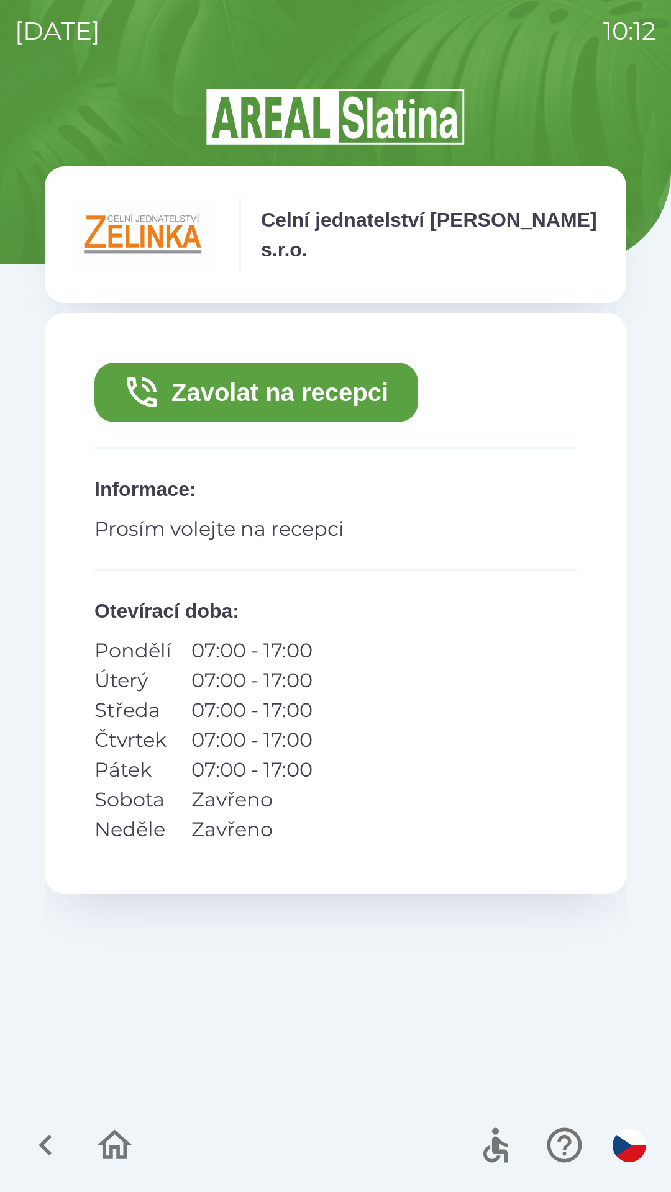
click at [273, 376] on button "Zavolat na recepci" at bounding box center [256, 393] width 324 height 60
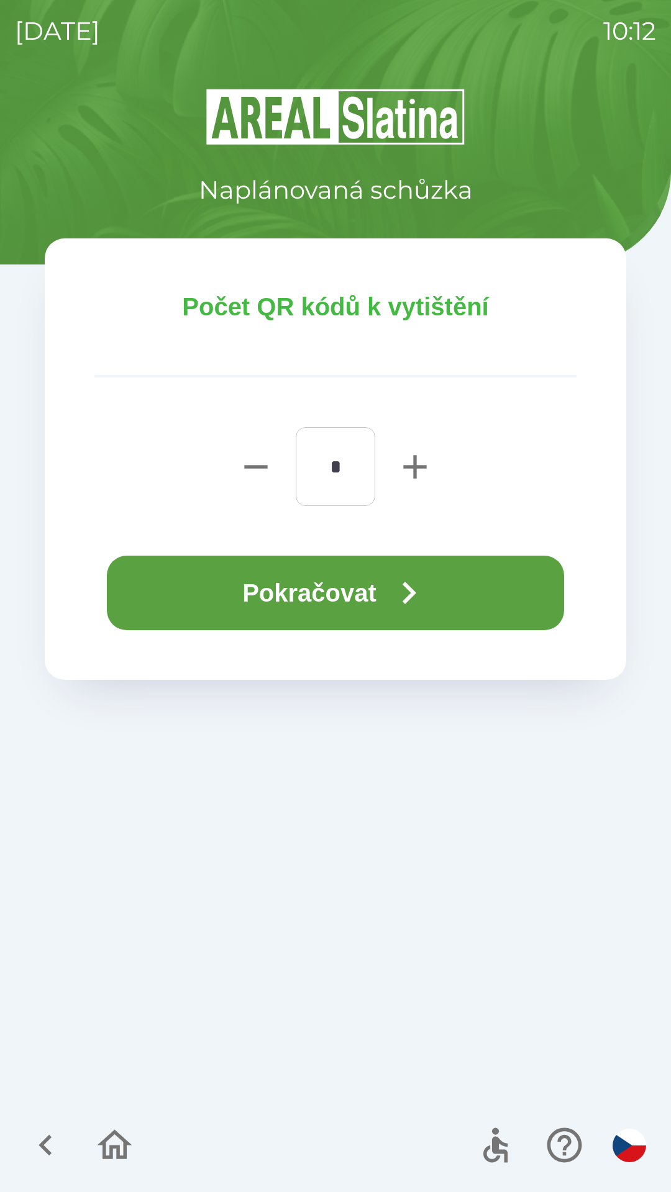
click at [348, 599] on button "Pokračovat" at bounding box center [335, 593] width 457 height 75
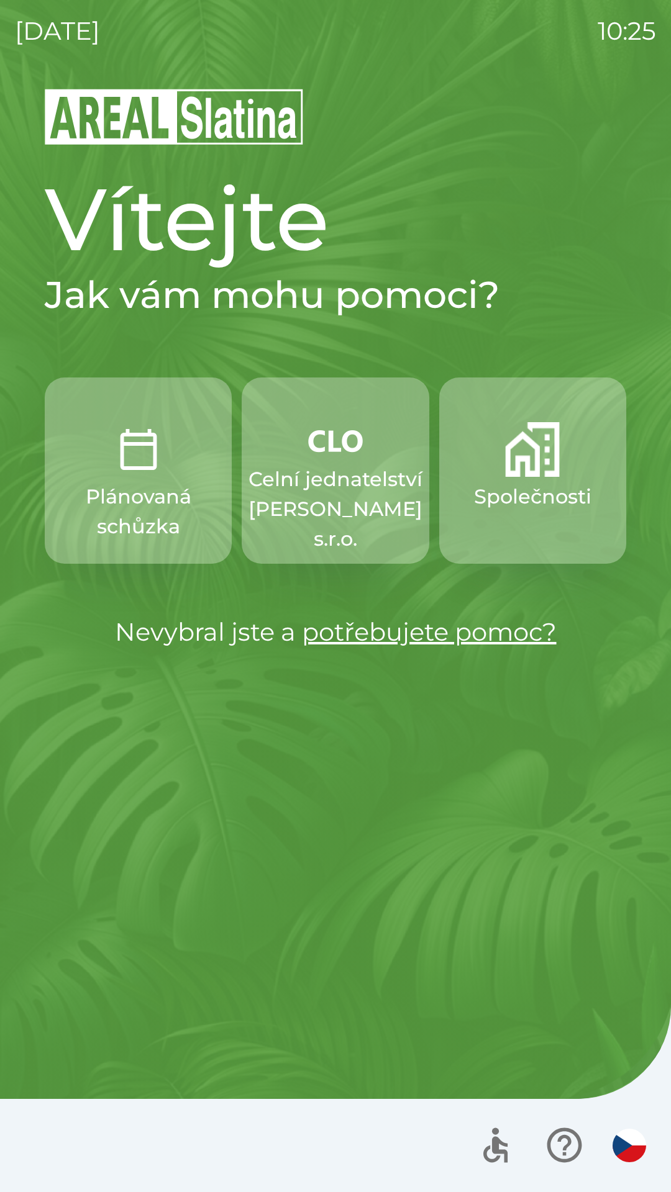
click at [325, 483] on p "Celní jednatelství [PERSON_NAME] s.r.o." at bounding box center [335, 508] width 174 height 89
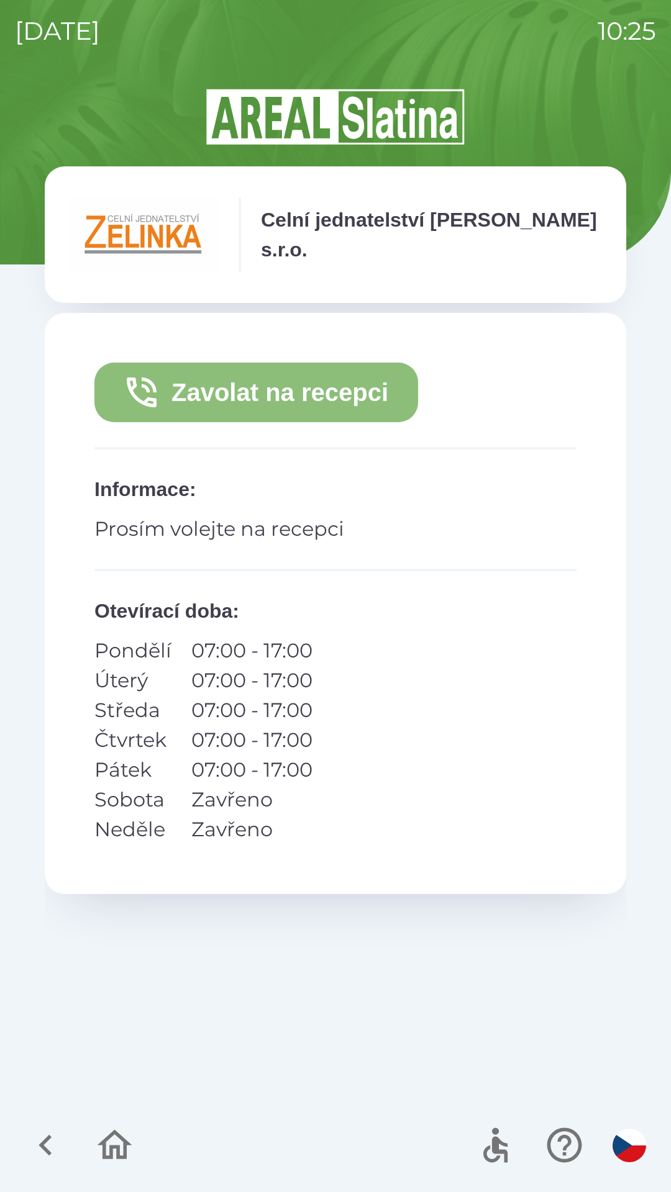
click at [242, 394] on button "Zavolat na recepci" at bounding box center [256, 393] width 324 height 60
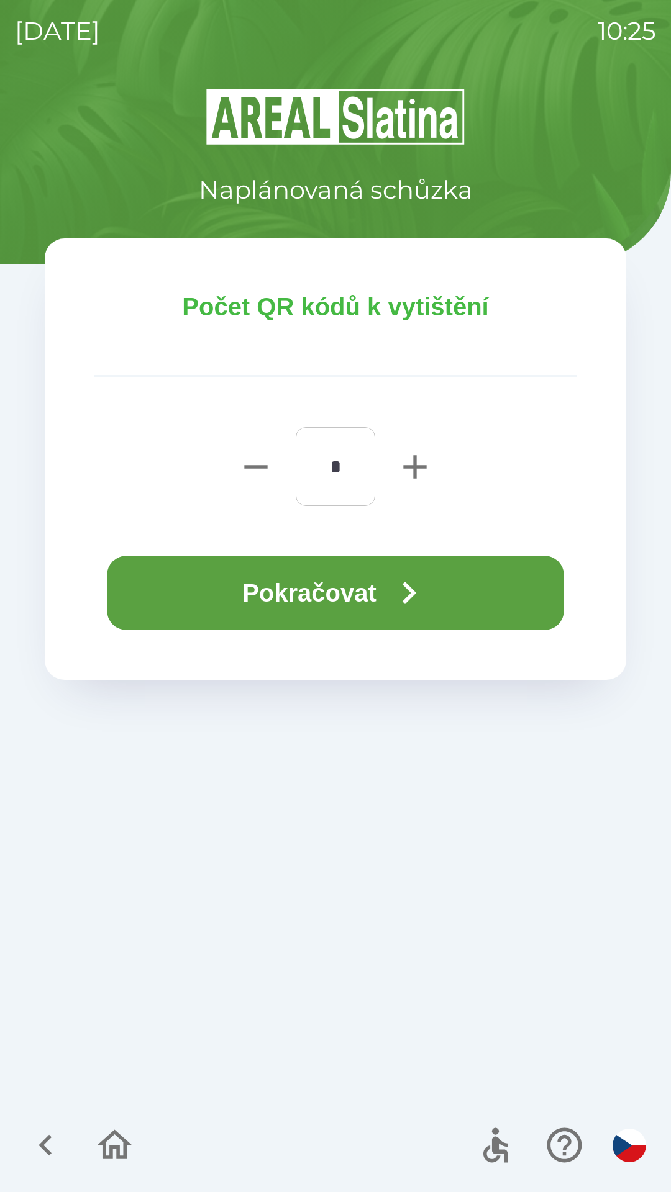
click at [327, 586] on button "Pokračovat" at bounding box center [335, 593] width 457 height 75
